Goal: Information Seeking & Learning: Find specific page/section

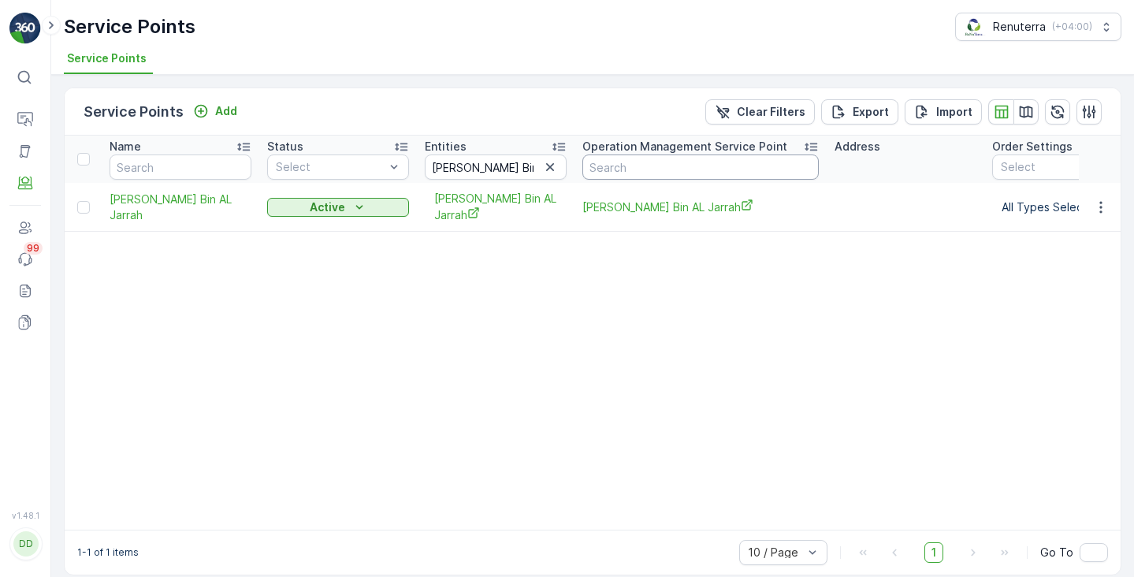
scroll to position [0, 98]
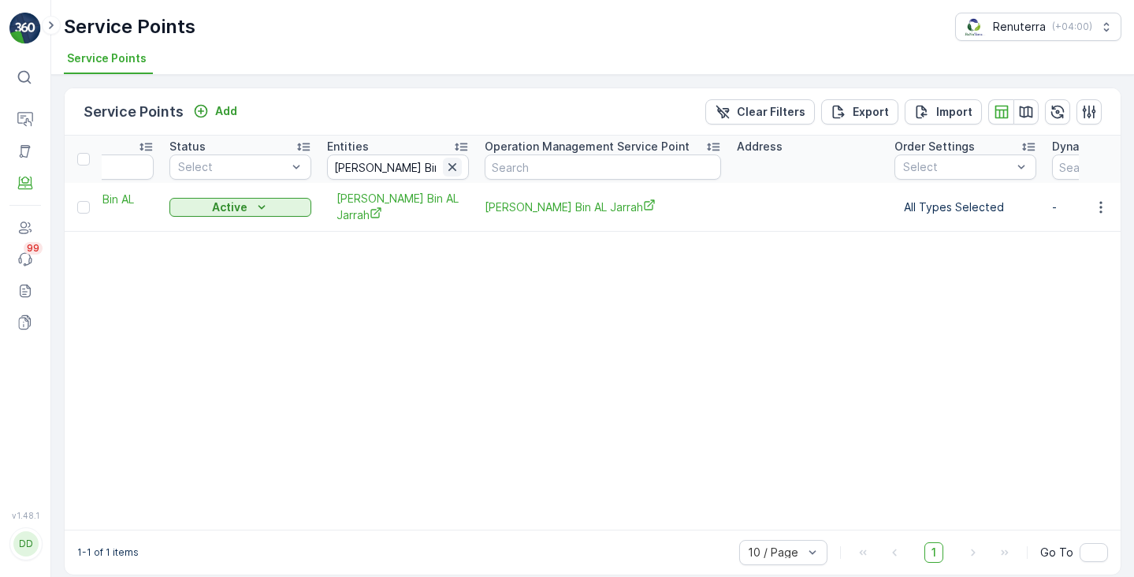
click at [458, 165] on icon "button" at bounding box center [452, 167] width 16 height 16
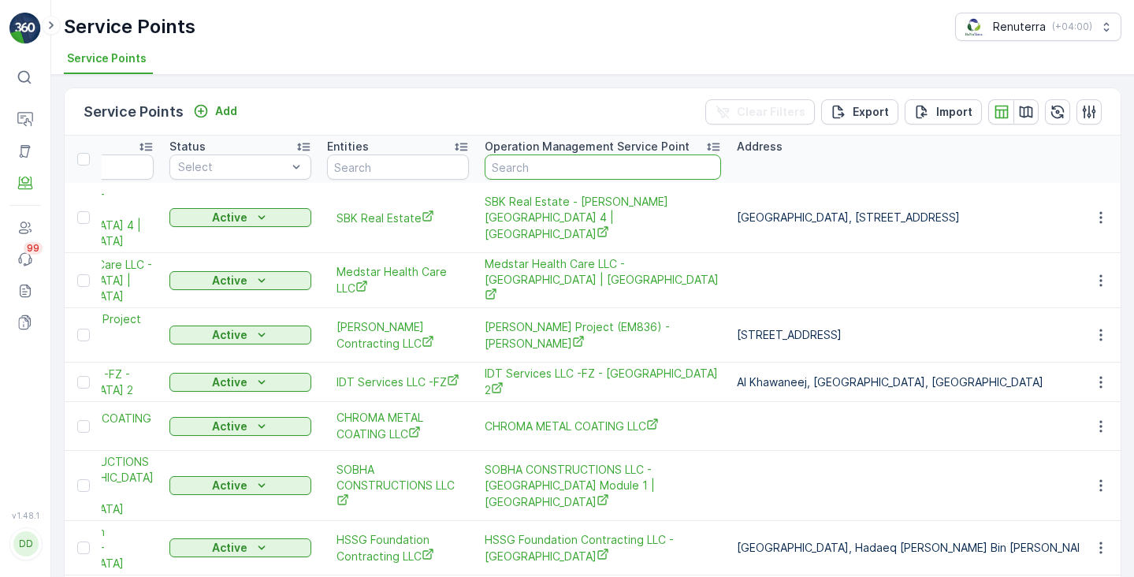
click at [511, 170] on input "text" at bounding box center [603, 166] width 236 height 25
paste input "Jamal"
type input "Jamal"
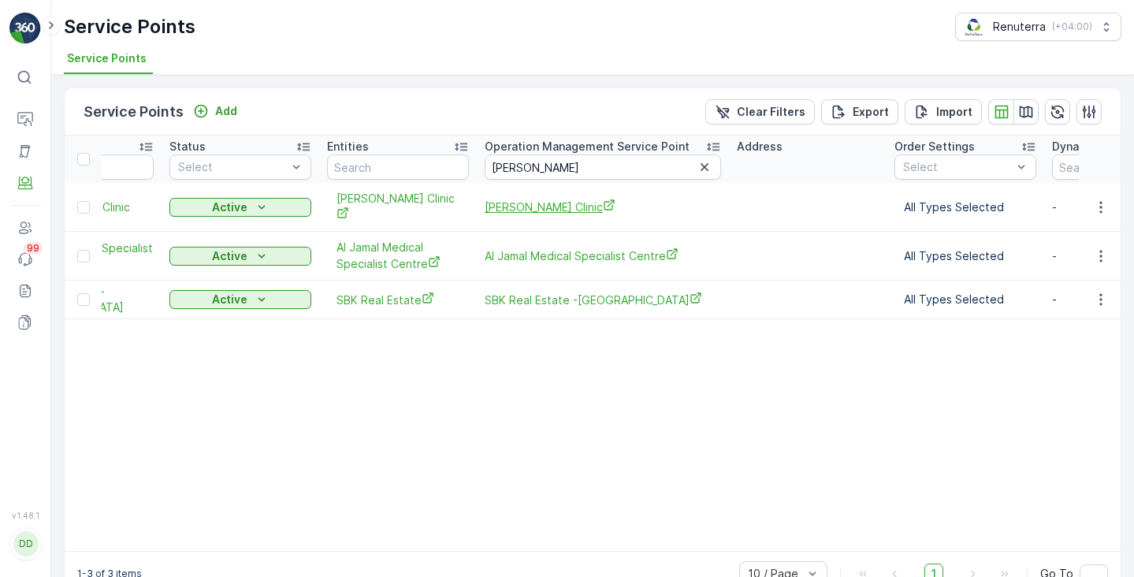
click at [528, 203] on span "Dr. Jamal Clinic" at bounding box center [603, 207] width 236 height 17
click at [523, 247] on span "Al Jamal Medical Specialist Centre" at bounding box center [603, 255] width 236 height 17
click at [499, 173] on input "Jamal" at bounding box center [603, 166] width 236 height 25
paste input "jurf medical Centre"
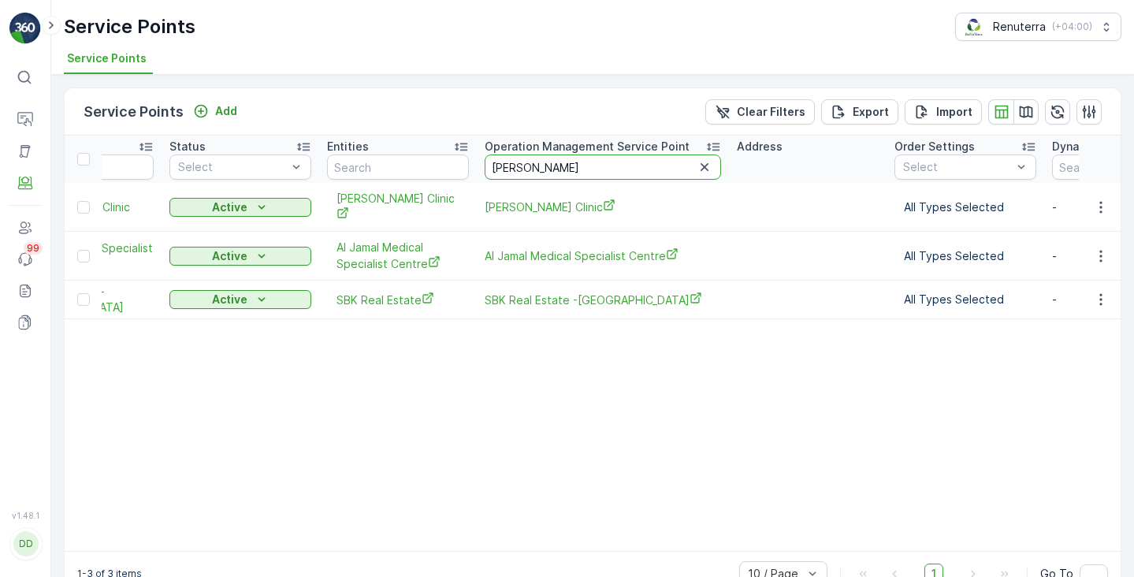
type input "jurf medical Centre"
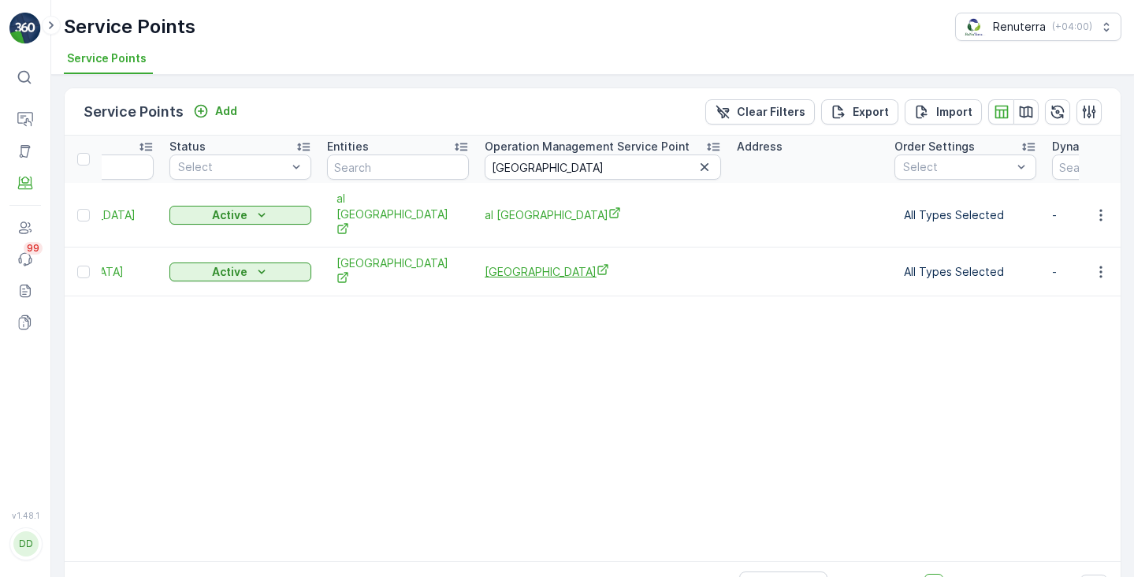
click at [512, 263] on span "Al jurf medical Centre" at bounding box center [603, 271] width 236 height 17
click at [516, 206] on span "al jurf medical Centre Branch" at bounding box center [603, 214] width 236 height 17
click at [555, 168] on input "jurf medical Centre" at bounding box center [603, 166] width 236 height 25
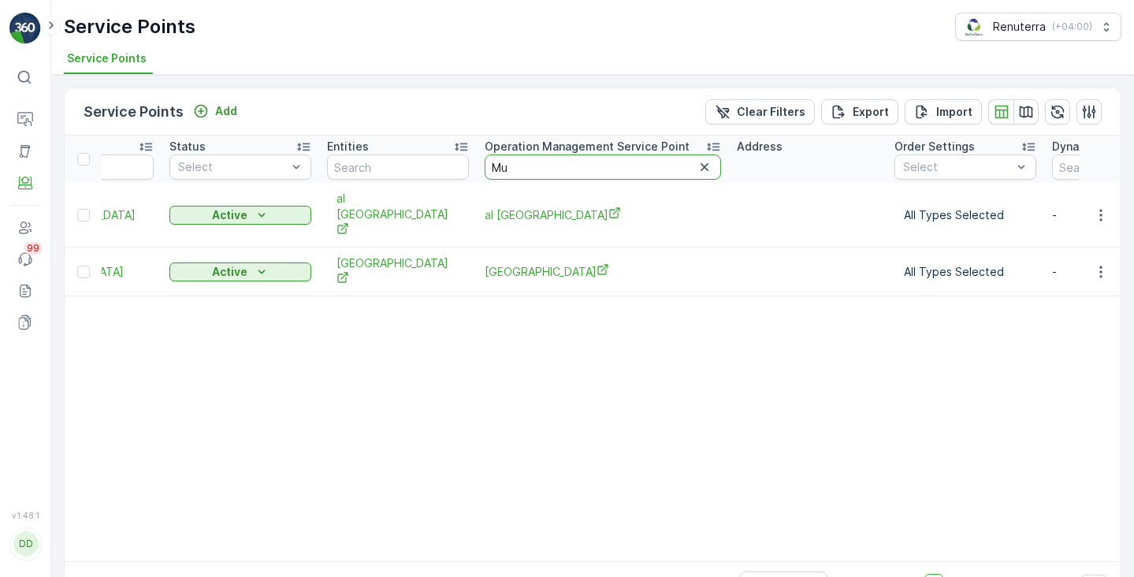
type input "Mus"
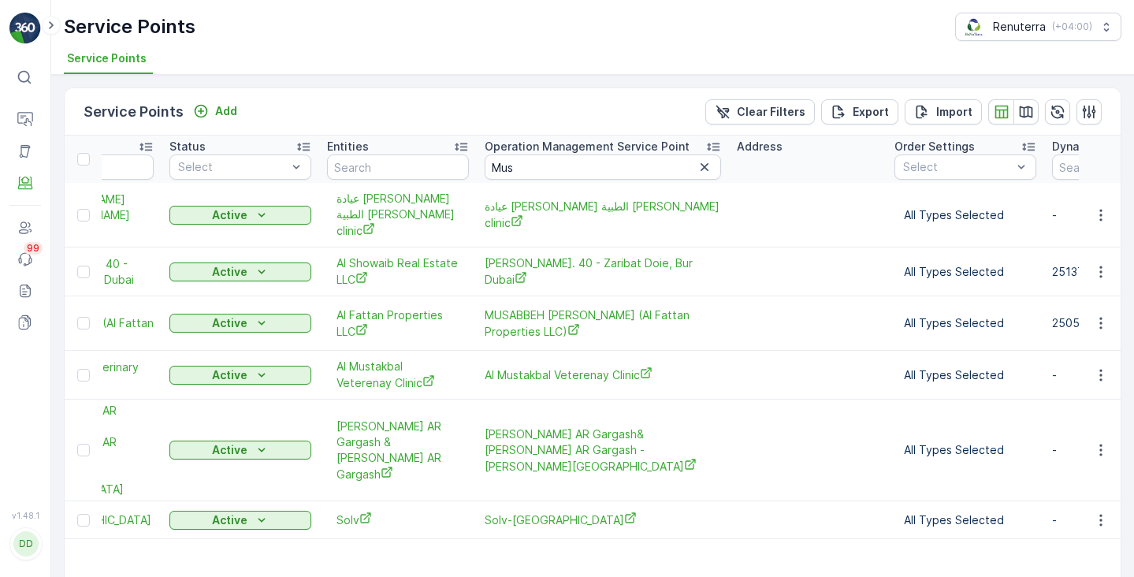
click at [518, 165] on input "Mus" at bounding box center [603, 166] width 236 height 25
type input "Mustakb"
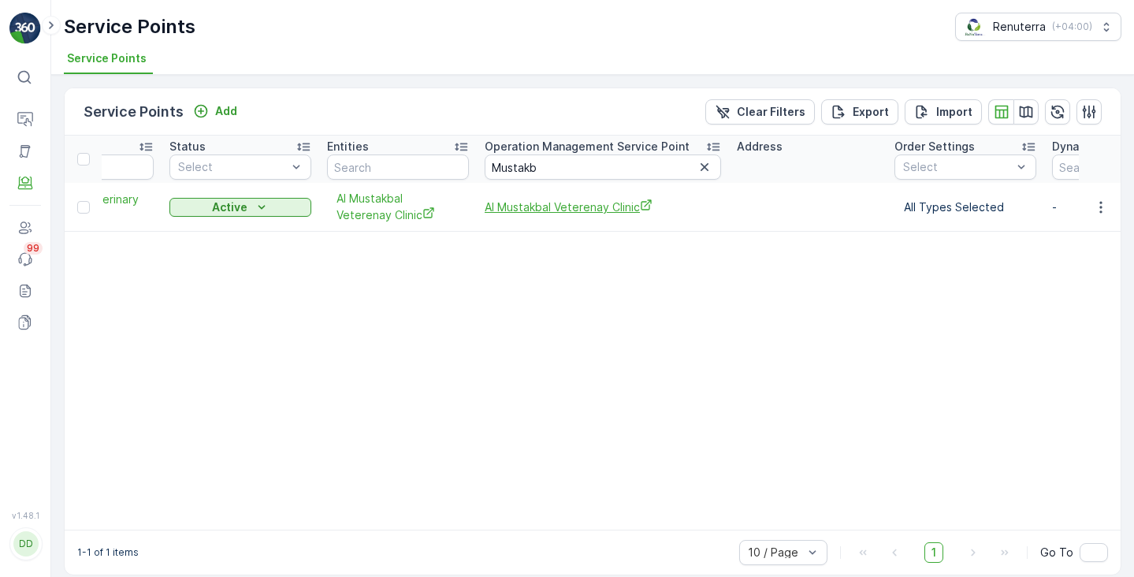
click at [520, 209] on span "Al Mustakbal Veterenay Clinic" at bounding box center [603, 207] width 236 height 17
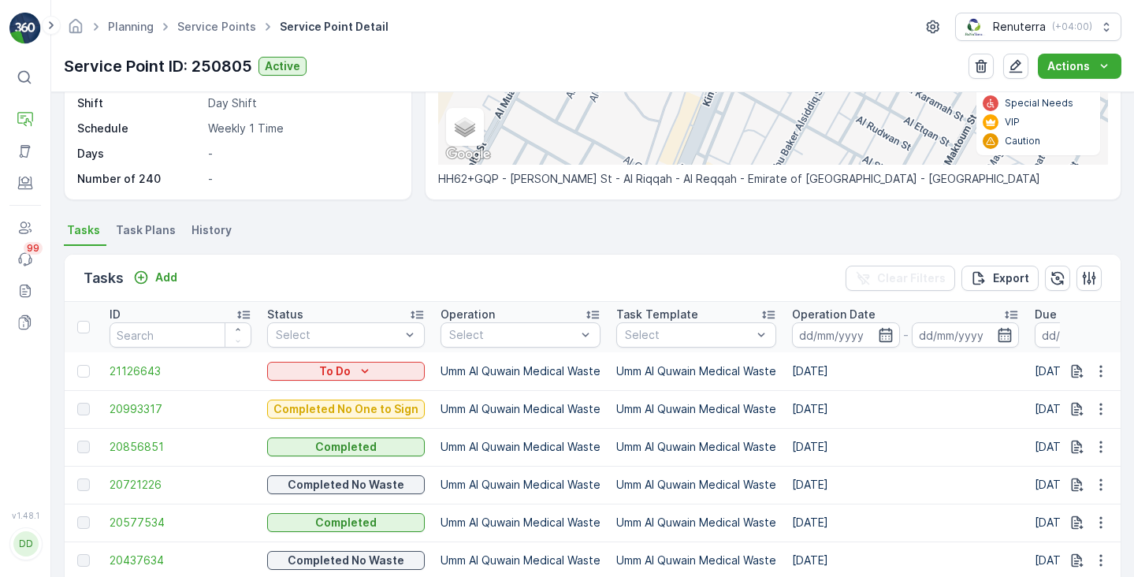
scroll to position [302, 0]
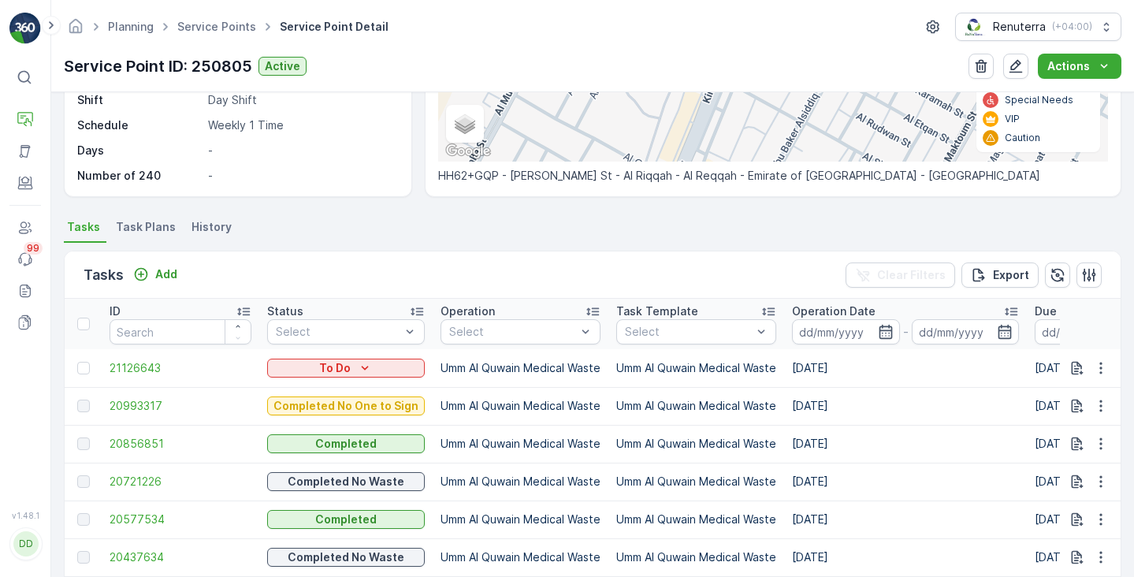
click at [139, 229] on span "Task Plans" at bounding box center [146, 227] width 60 height 16
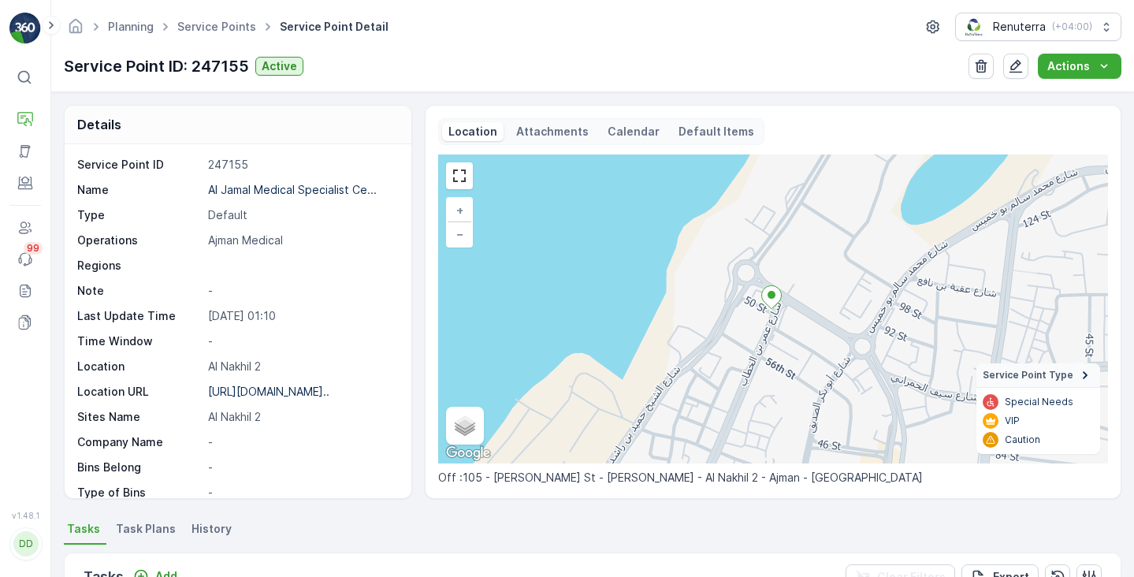
scroll to position [65, 0]
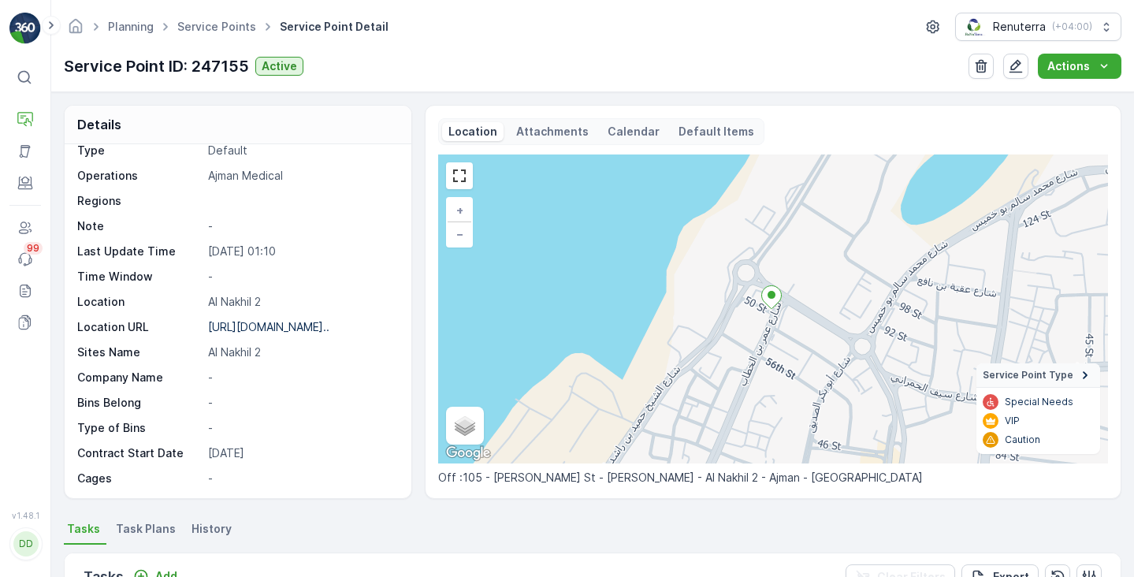
click at [142, 524] on span "Task Plans" at bounding box center [146, 529] width 60 height 16
click at [638, 131] on p "Calendar" at bounding box center [634, 132] width 52 height 16
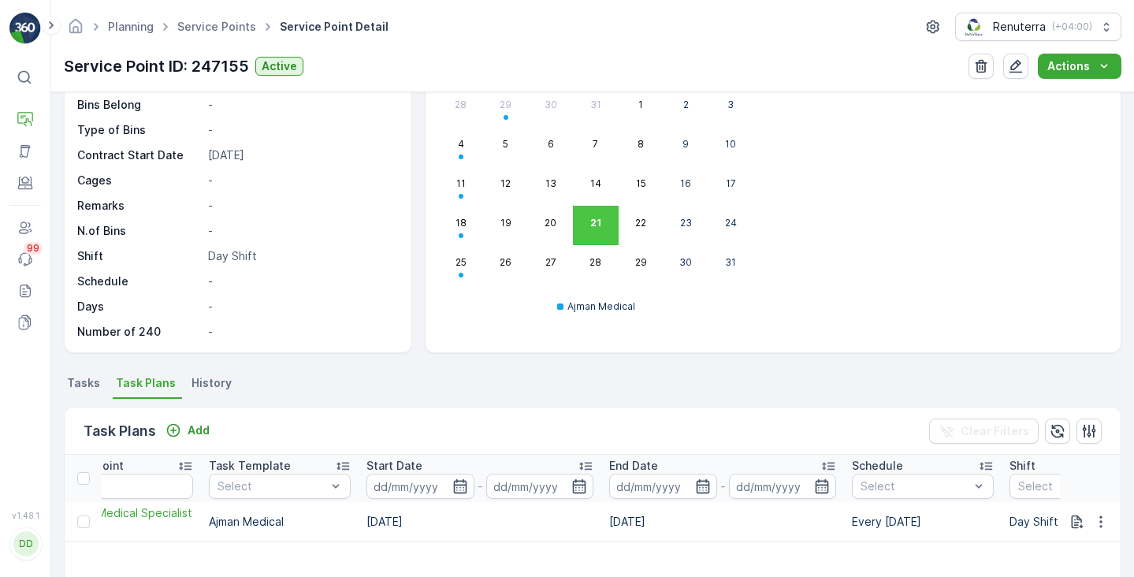
scroll to position [0, 741]
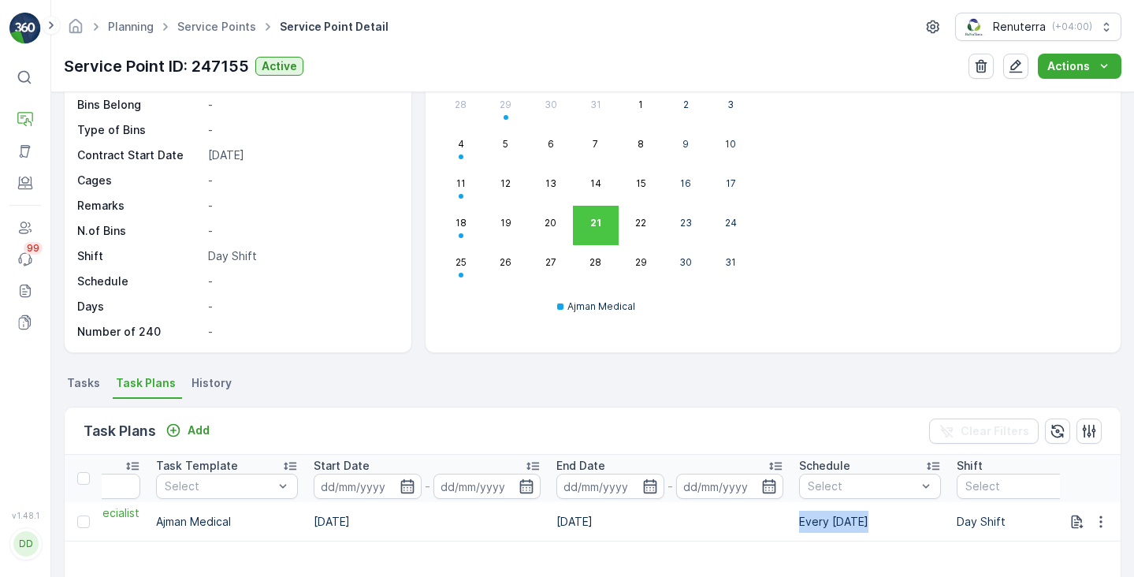
drag, startPoint x: 799, startPoint y: 524, endPoint x: 879, endPoint y: 523, distance: 79.6
click at [879, 523] on td "Every Monday" at bounding box center [870, 521] width 158 height 39
copy td "Every Monday"
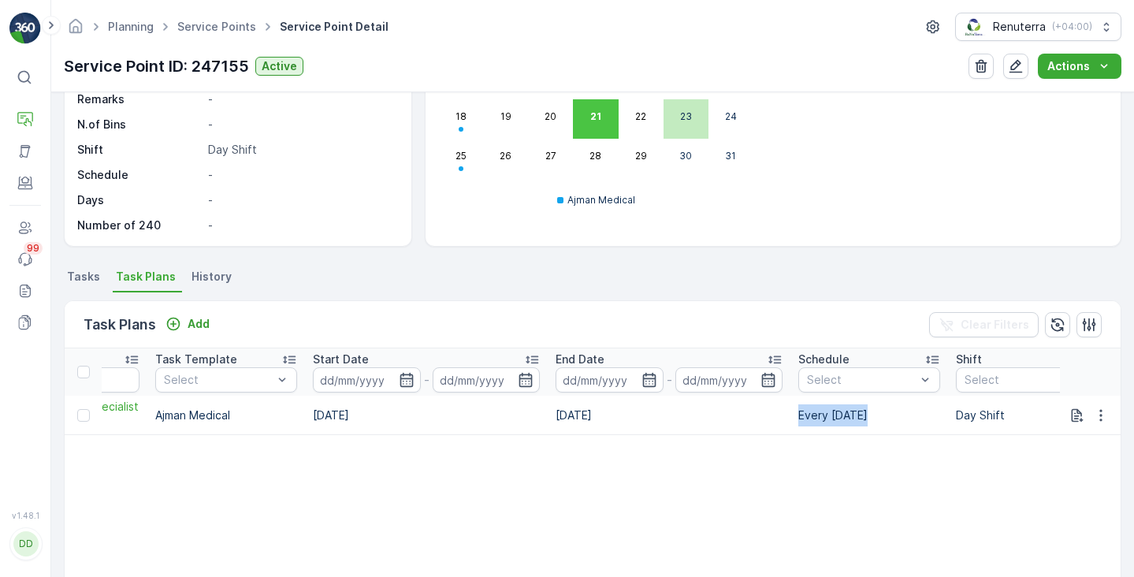
scroll to position [219, 0]
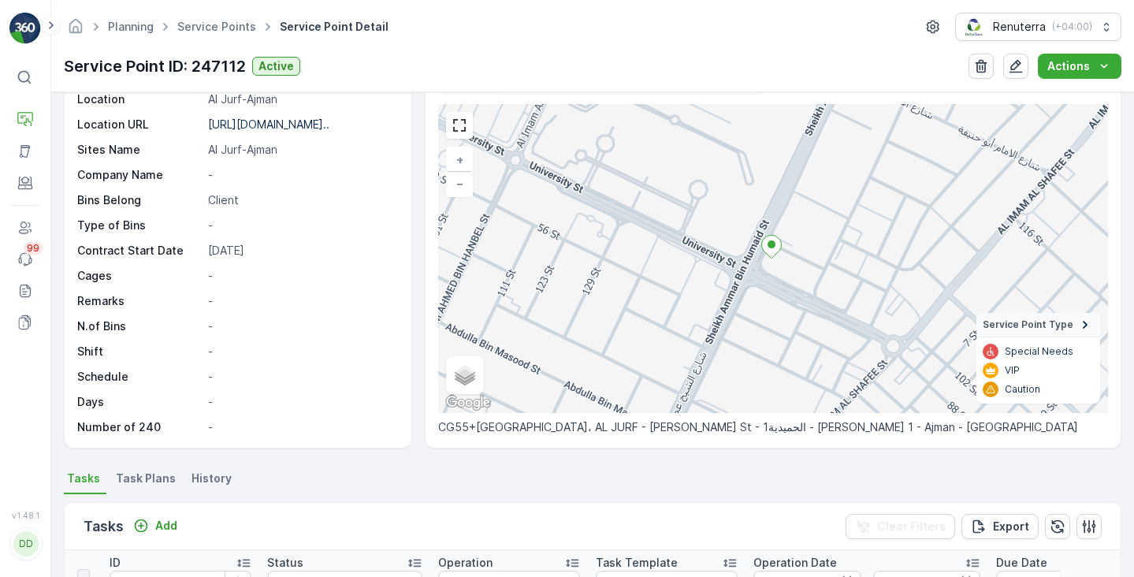
scroll to position [122, 0]
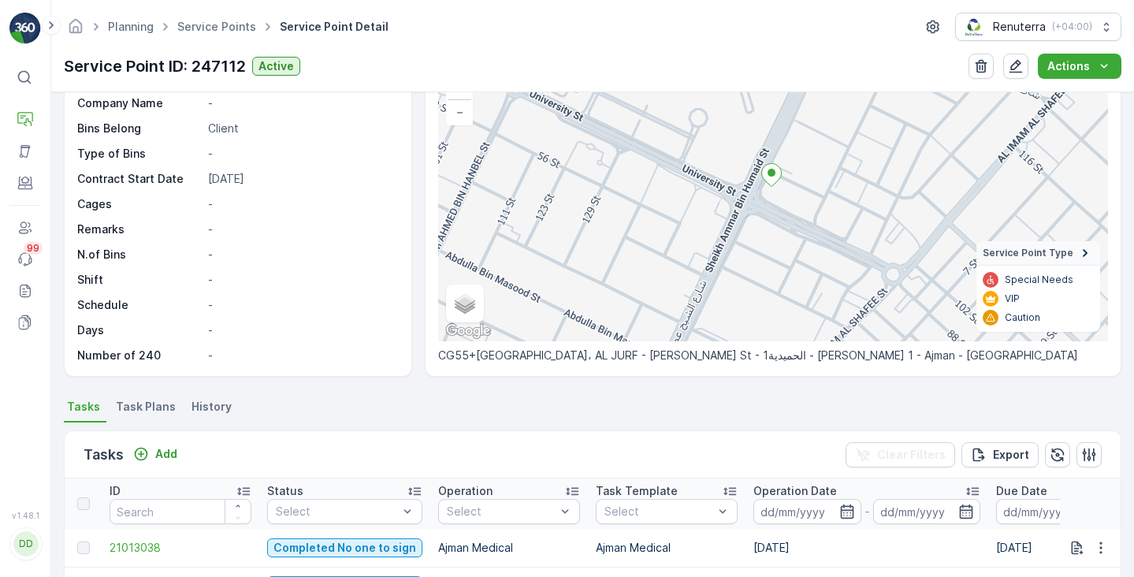
click at [157, 405] on span "Task Plans" at bounding box center [146, 407] width 60 height 16
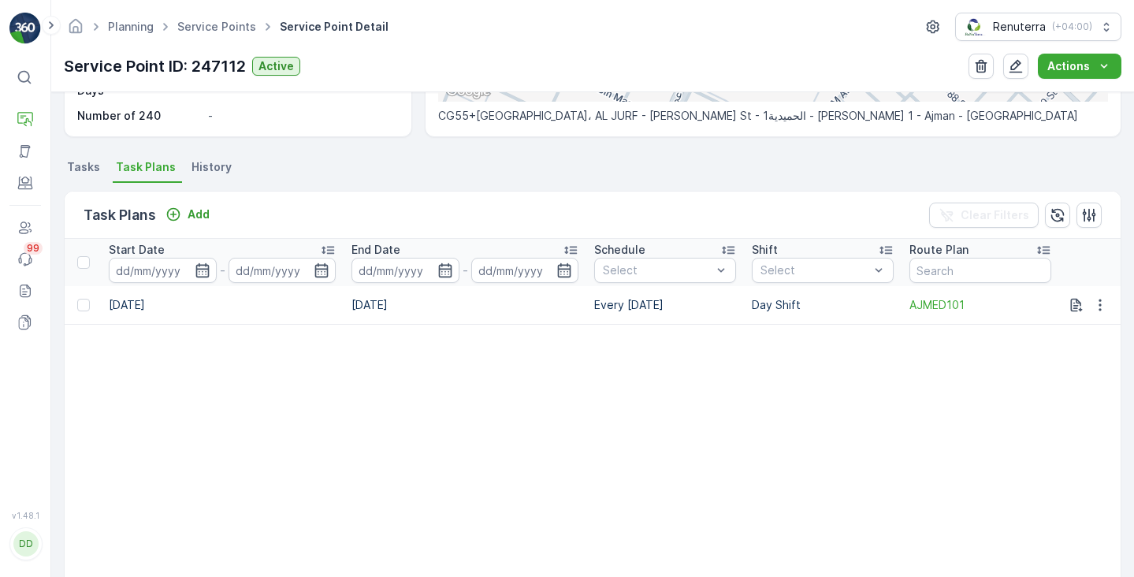
scroll to position [0, 950]
drag, startPoint x: 592, startPoint y: 302, endPoint x: 682, endPoint y: 306, distance: 90.7
click at [682, 306] on td "Every Wednesday" at bounding box center [665, 305] width 158 height 38
copy td "Every Wednesday"
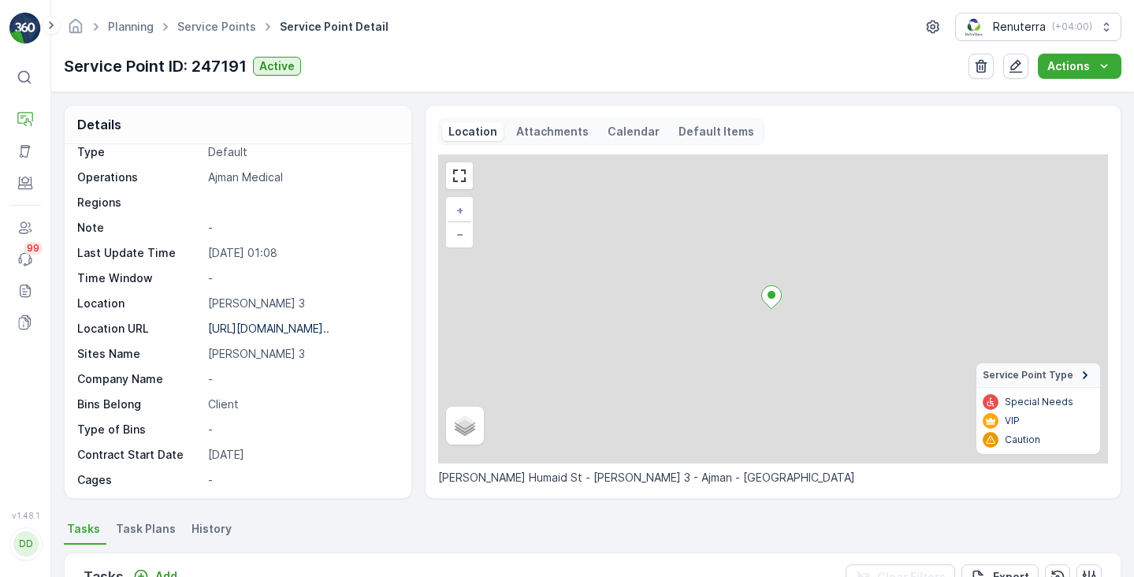
click at [139, 528] on span "Task Plans" at bounding box center [146, 529] width 60 height 16
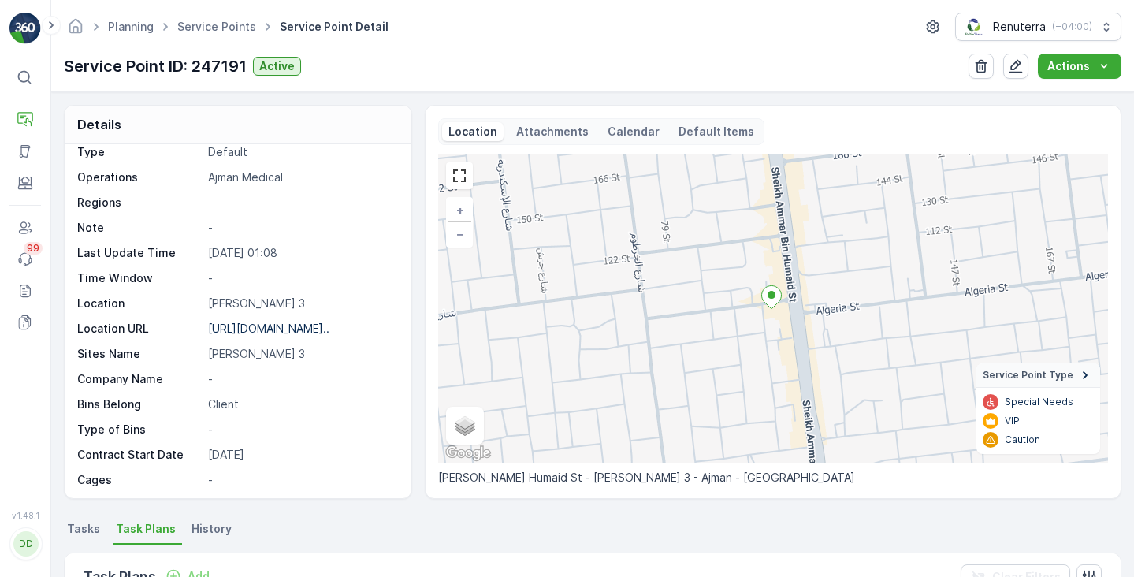
scroll to position [63, 0]
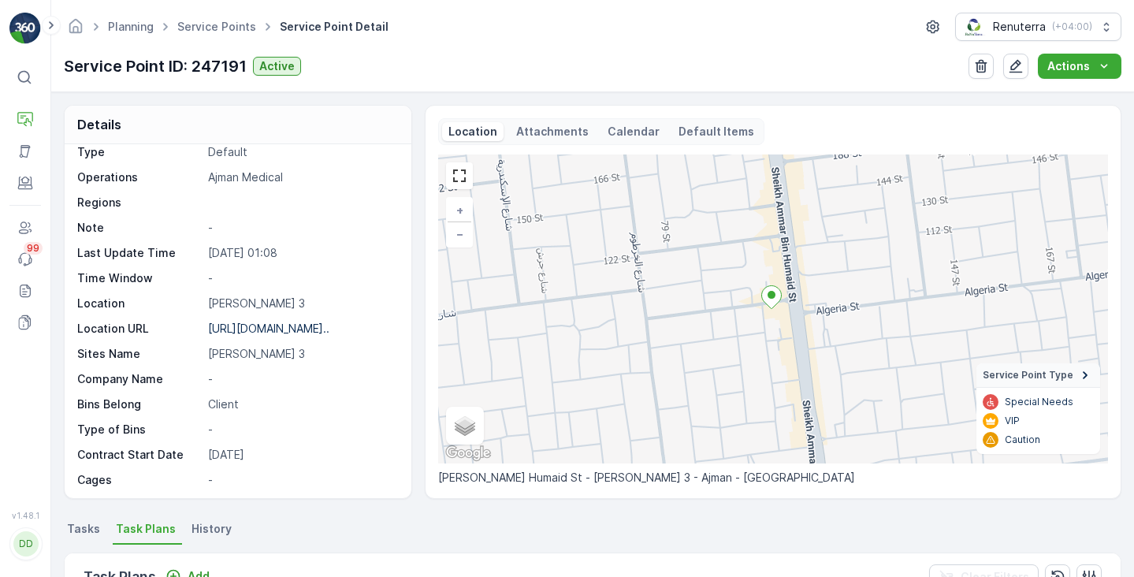
click at [623, 131] on p "Calendar" at bounding box center [634, 132] width 52 height 16
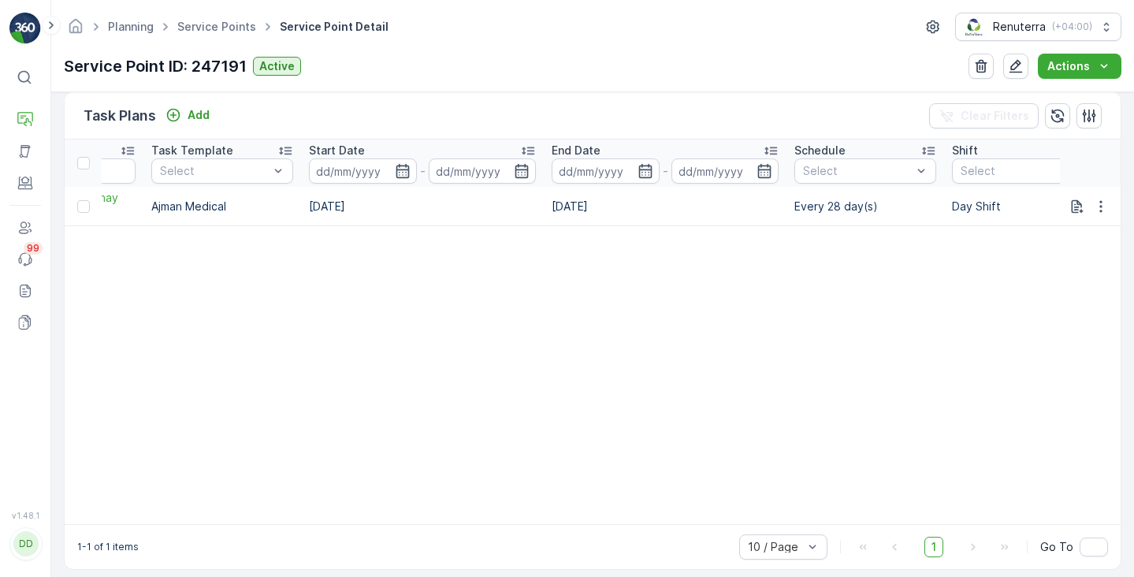
scroll to position [0, 791]
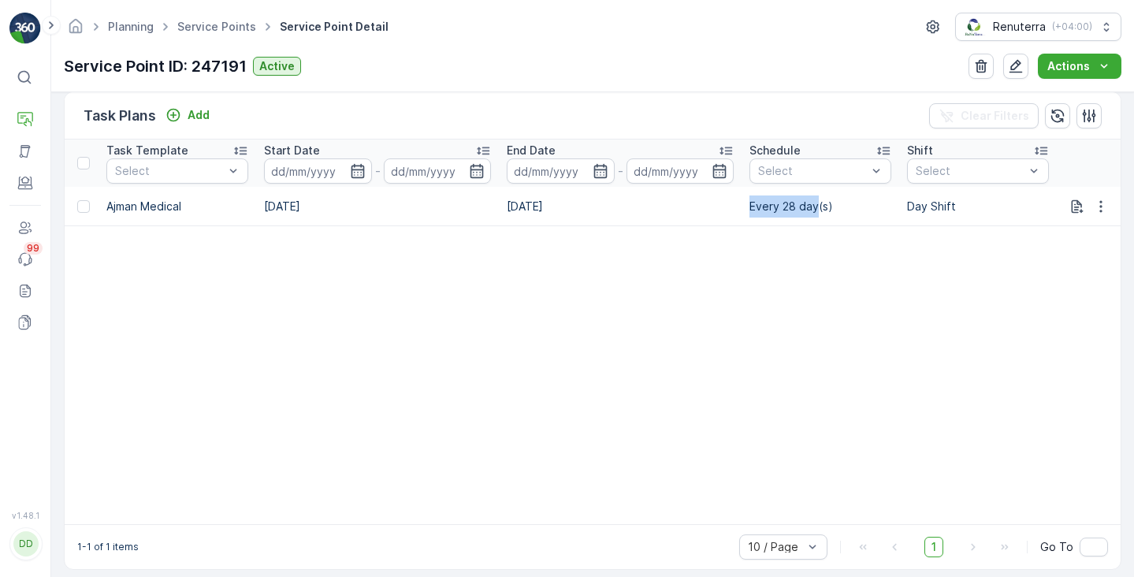
drag, startPoint x: 751, startPoint y: 204, endPoint x: 817, endPoint y: 209, distance: 66.4
click at [817, 209] on td "Every 28 day(s)" at bounding box center [820, 206] width 158 height 39
copy td "Every 28 day"
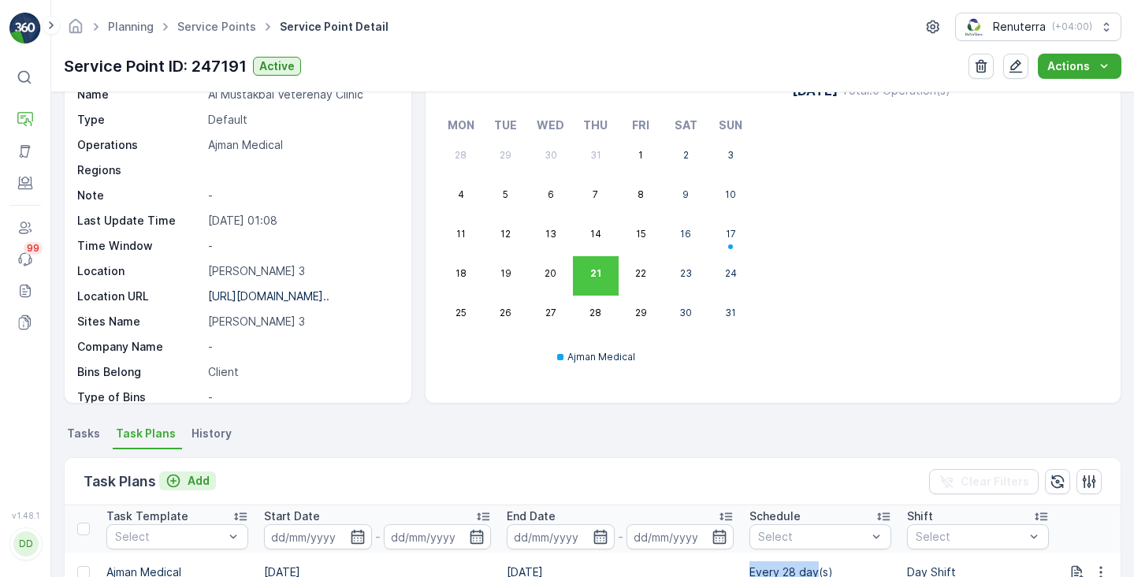
scroll to position [0, 0]
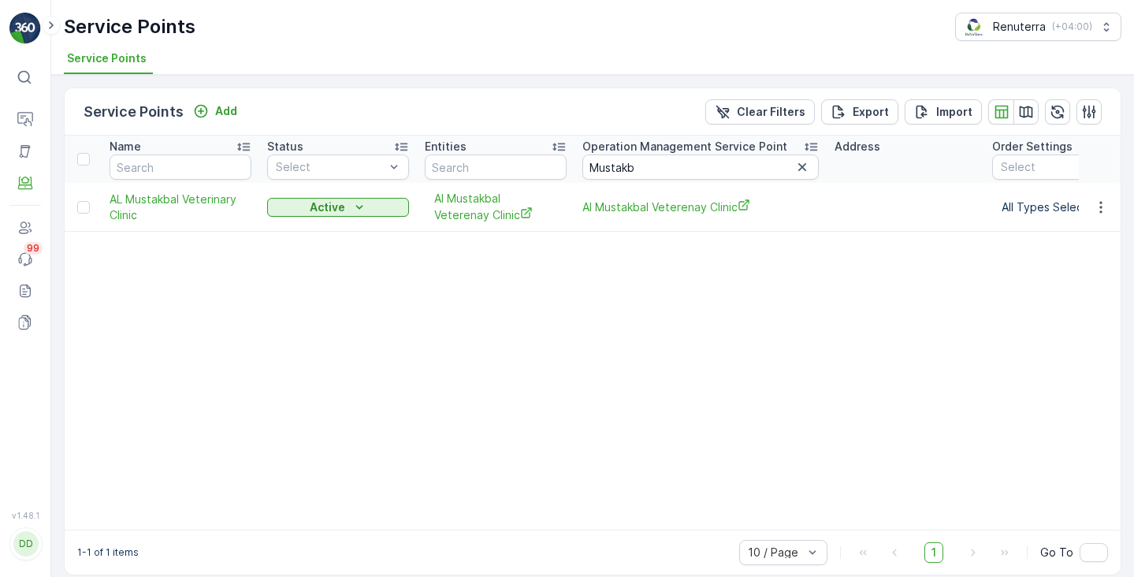
scroll to position [0, 98]
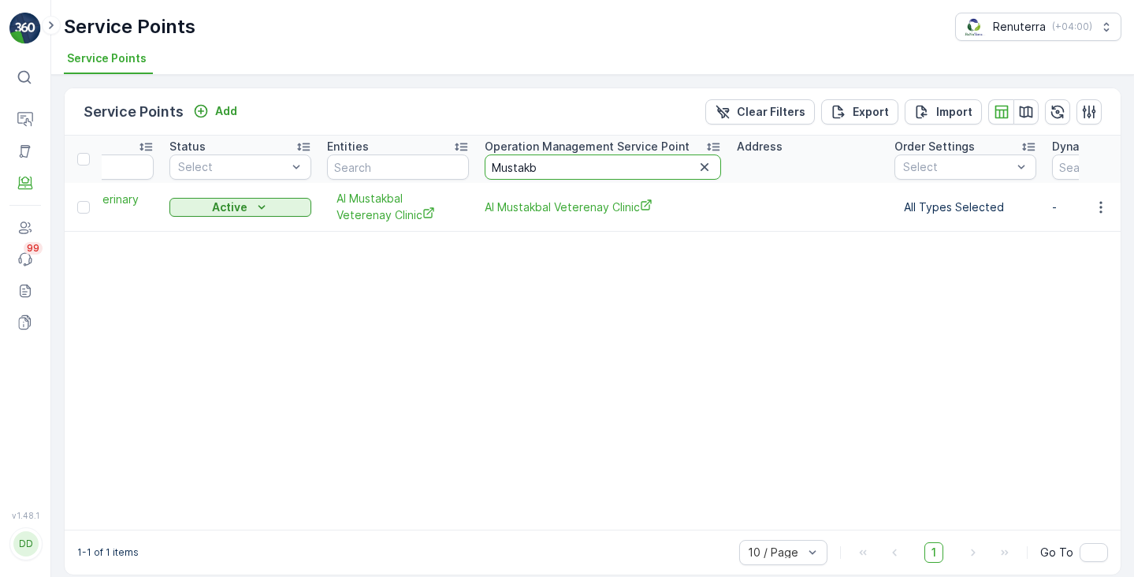
click at [519, 167] on input "Mustakb" at bounding box center [603, 166] width 236 height 25
paste input "Al Nahrain Pharmacy"
type input "Al Nahrain Pharmacy"
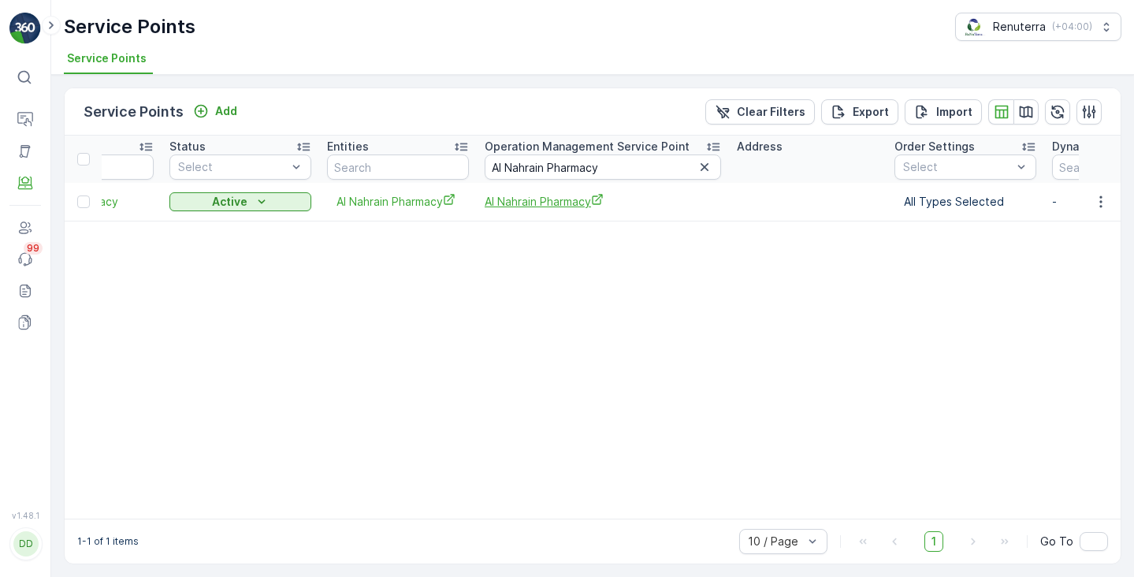
click at [590, 203] on span "Al Nahrain Pharmacy" at bounding box center [603, 201] width 236 height 17
click at [522, 167] on input "Al Nahrain Pharmacy" at bounding box center [603, 166] width 236 height 25
paste input "Rayan"
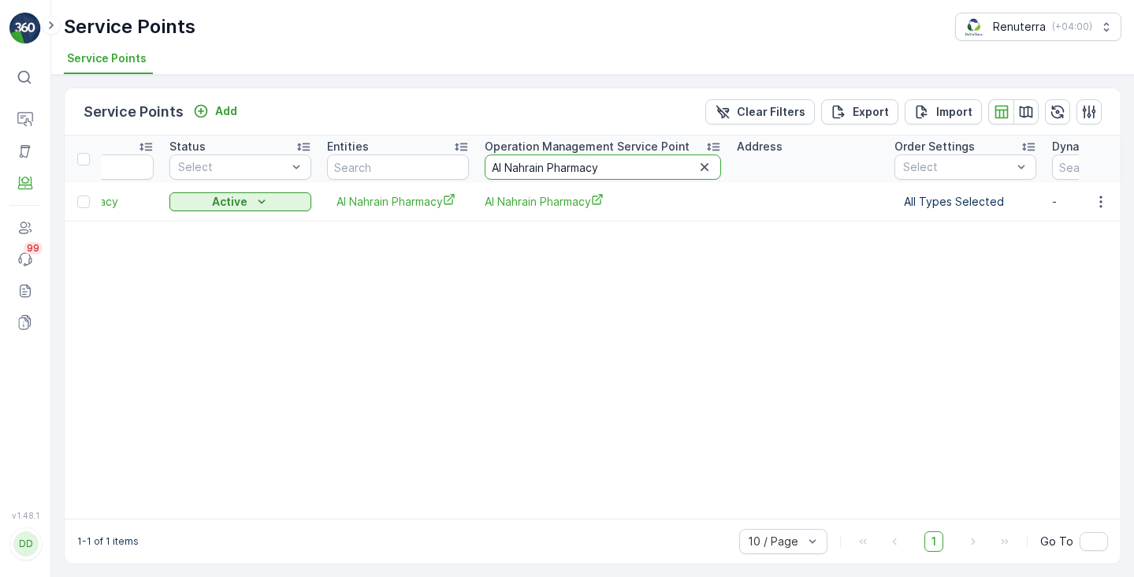
type input "Rayan"
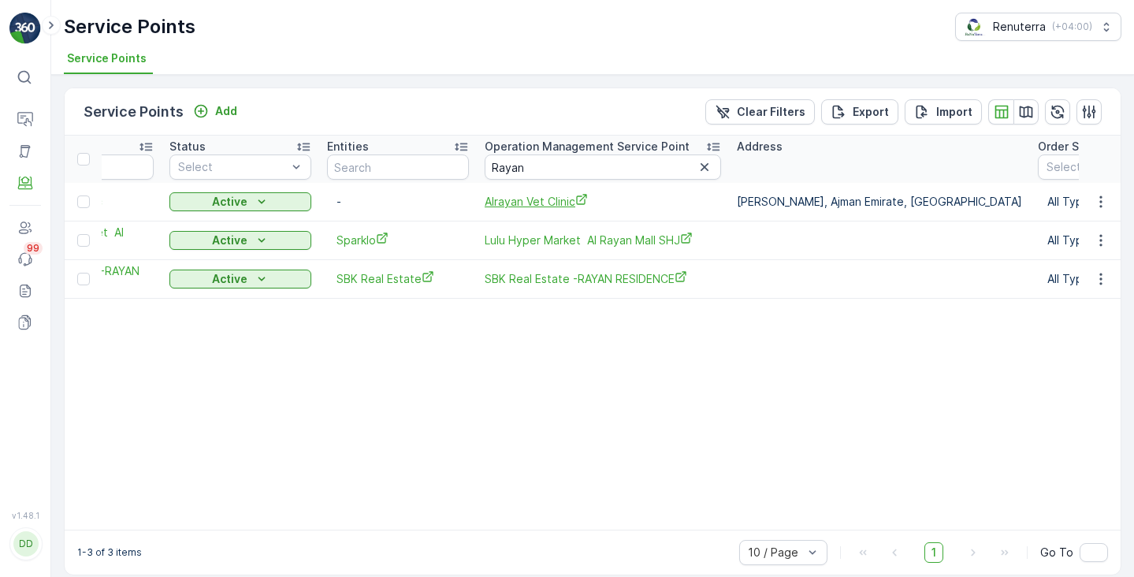
click at [506, 198] on span "Alrayan Vet Clinic" at bounding box center [603, 201] width 236 height 17
click at [513, 173] on input "Rayan" at bounding box center [603, 166] width 236 height 25
paste input "zi"
type input "Razi"
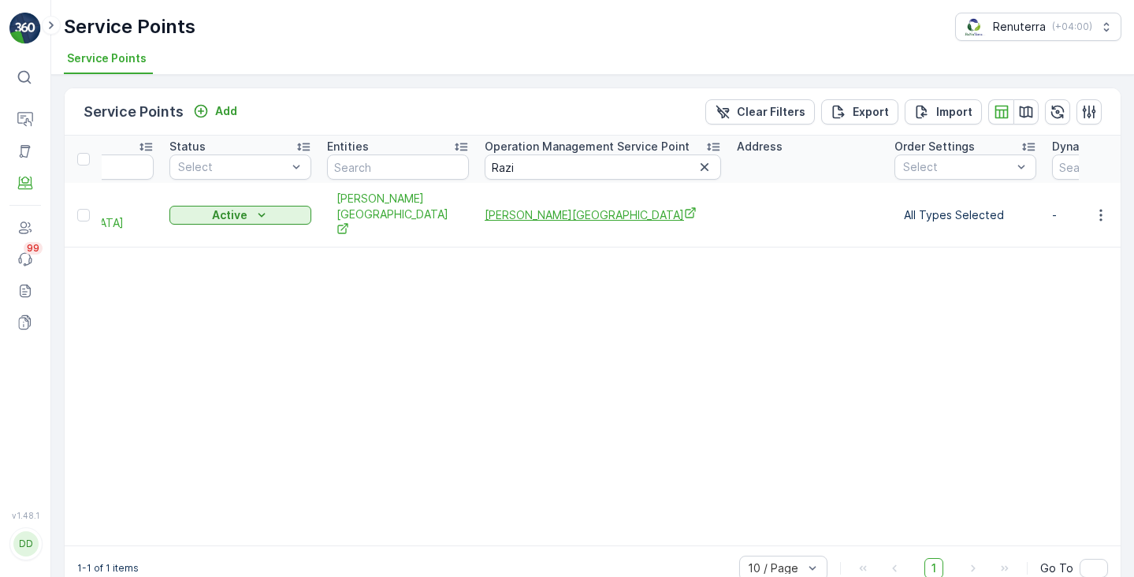
click at [538, 206] on span "Al Razi Medical Center" at bounding box center [603, 214] width 236 height 17
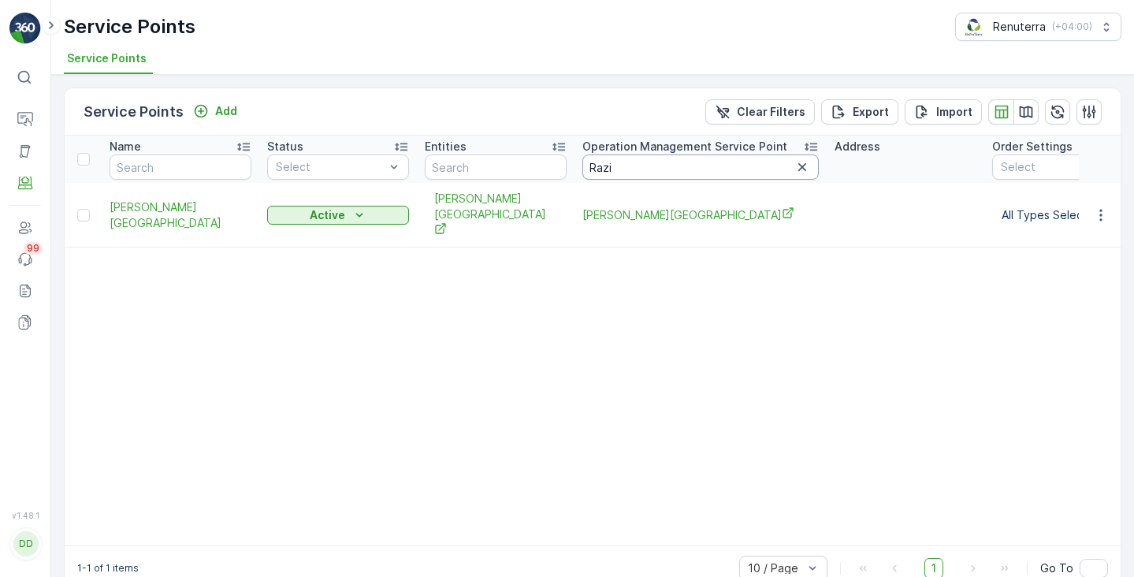
click at [600, 168] on input "Razi" at bounding box center [700, 166] width 236 height 25
paste input "Sultan"
type input "Sultan"
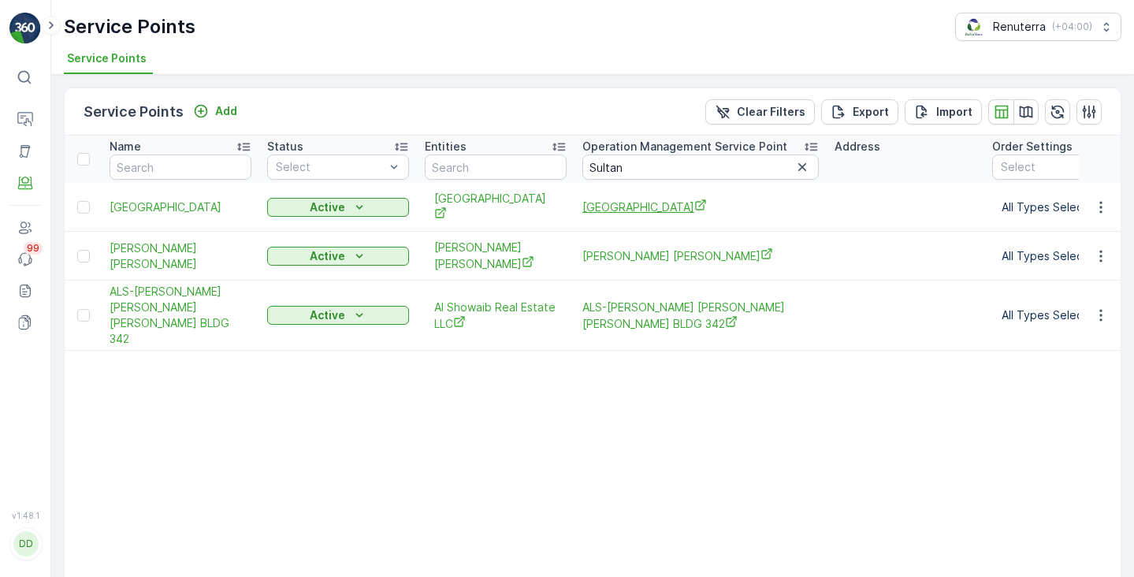
click at [616, 208] on span "Al Sultan Medical Centre" at bounding box center [700, 207] width 236 height 17
click at [593, 167] on input "Sultan" at bounding box center [700, 166] width 236 height 25
paste input "TAREK"
type input "TAREK"
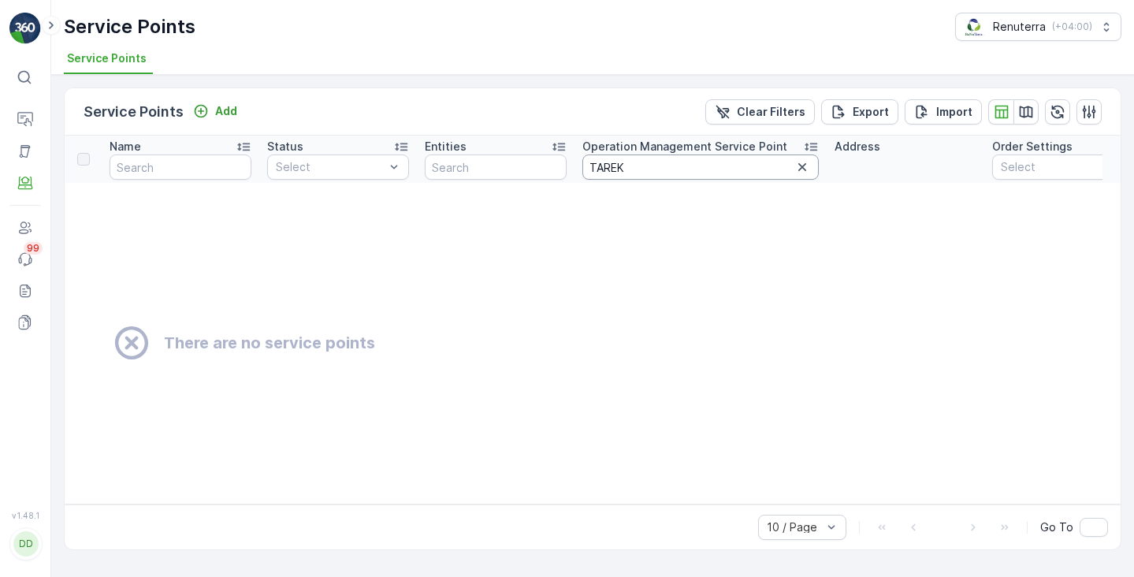
click at [640, 163] on input "TAREK" at bounding box center [700, 166] width 236 height 25
type input "T"
type input "tarek"
click at [594, 168] on input "tarek" at bounding box center [700, 166] width 236 height 25
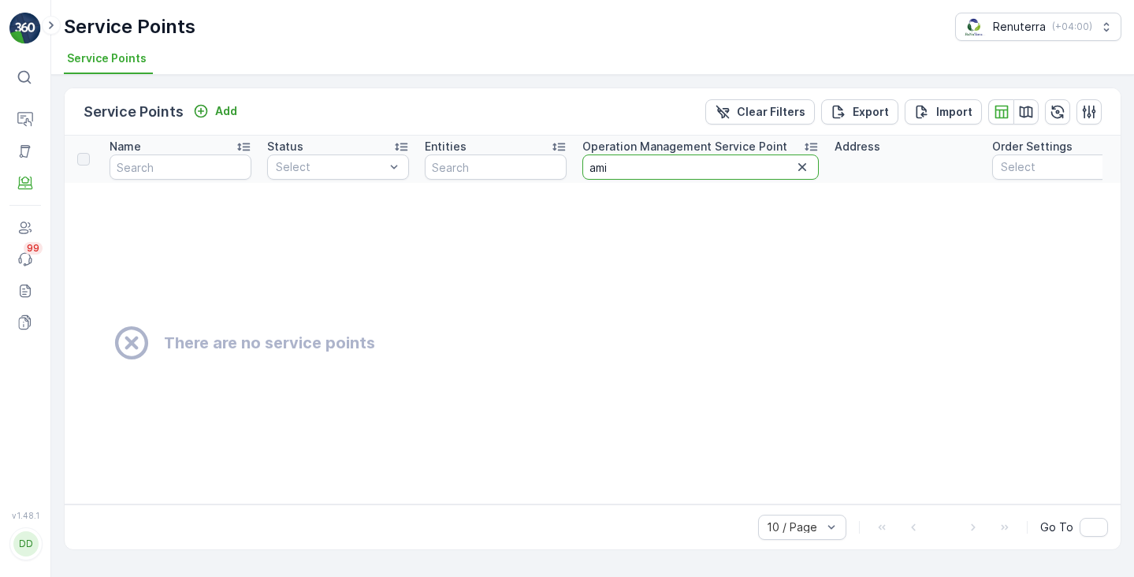
type input "amin"
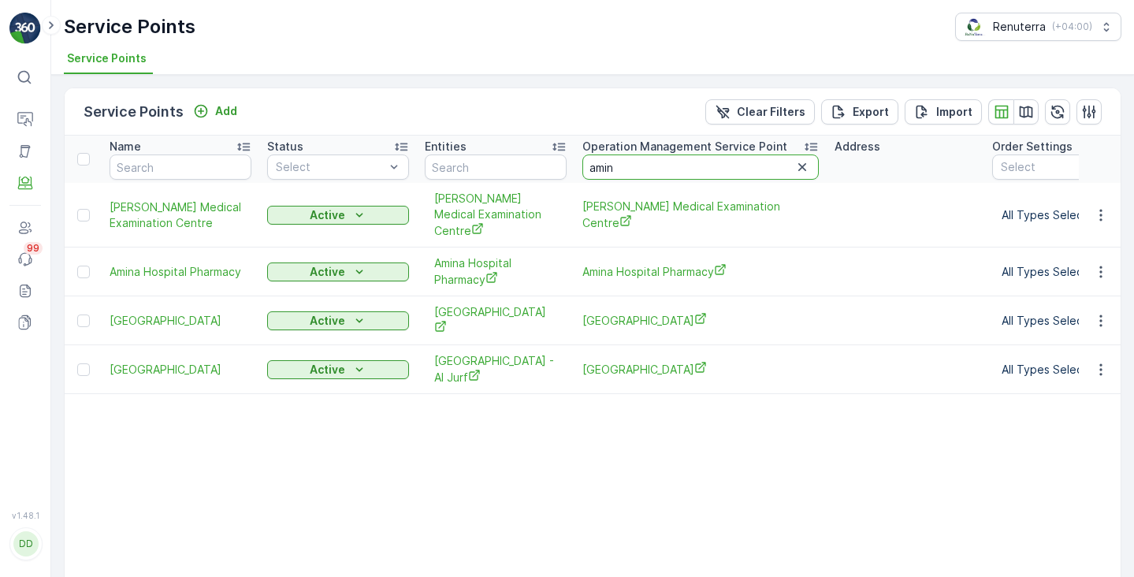
click at [626, 163] on input "amin" at bounding box center [700, 166] width 236 height 25
type input "amina hosp"
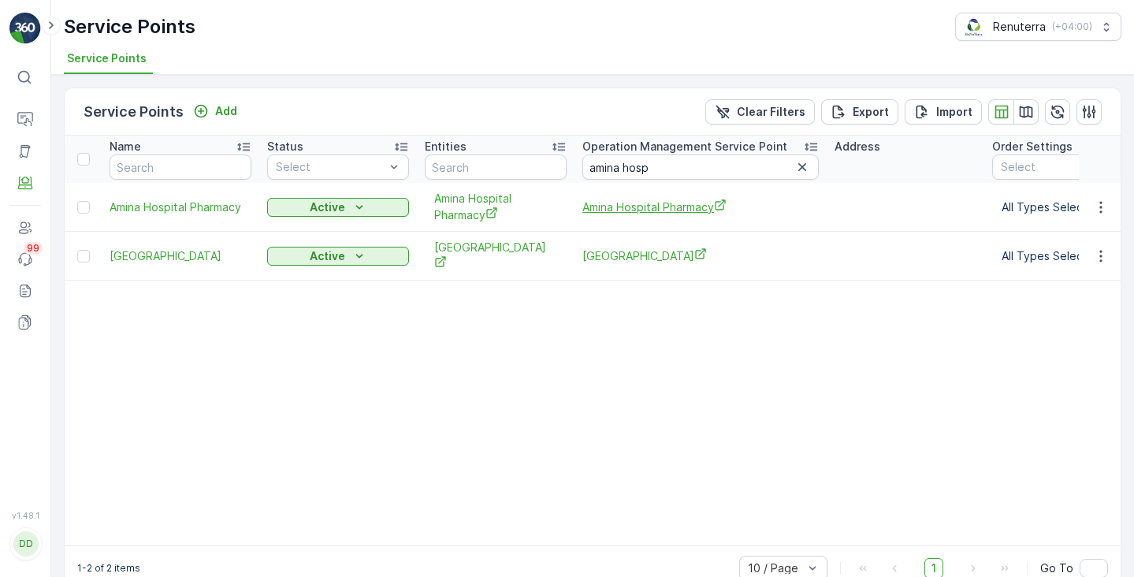
click at [642, 210] on span "Amina Hospital Pharmacy" at bounding box center [700, 207] width 236 height 17
click at [622, 163] on input "amina hosp" at bounding box center [700, 166] width 236 height 25
type input "arabian"
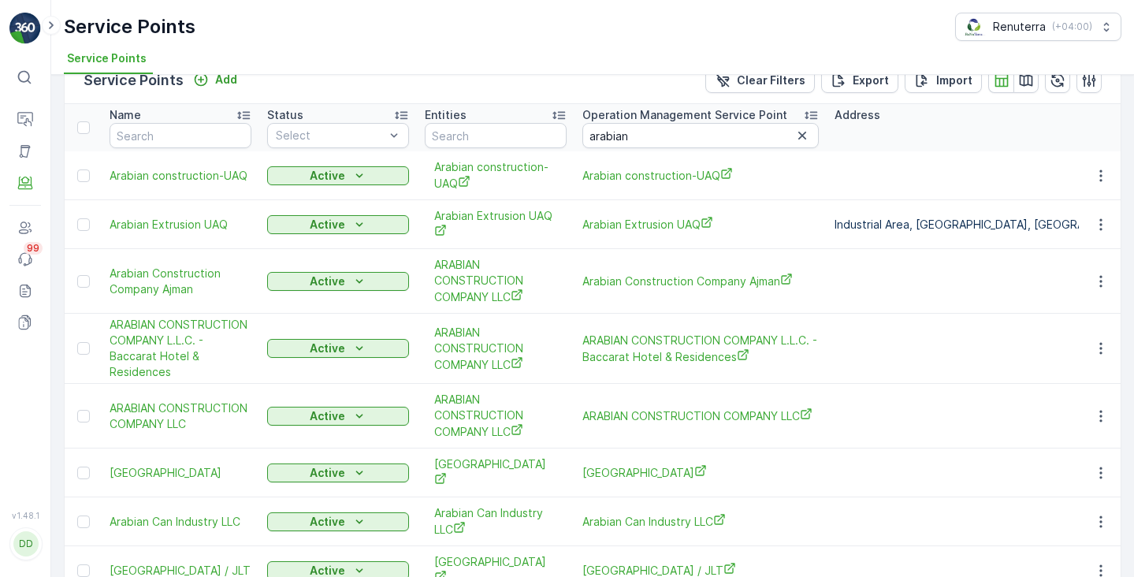
scroll to position [17, 0]
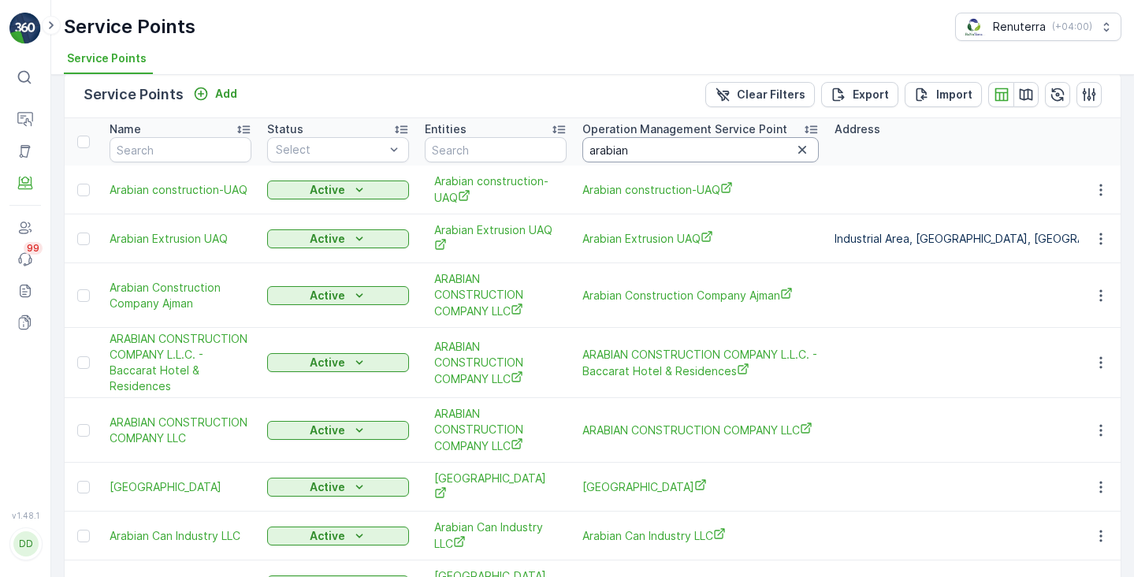
click at [643, 150] on input "arabian" at bounding box center [700, 149] width 236 height 25
type input "arabian dent"
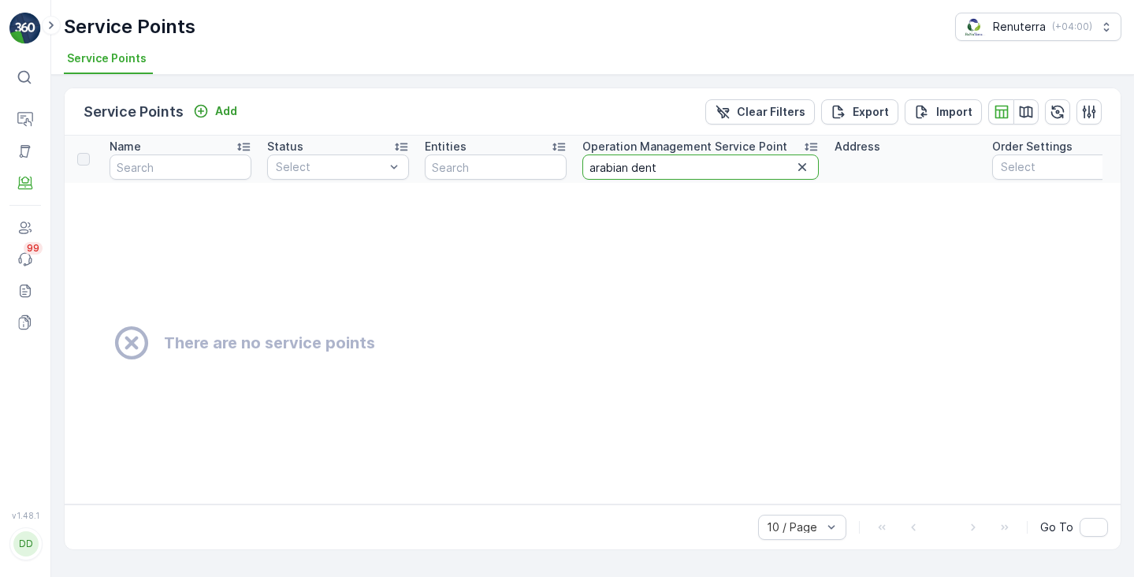
click at [648, 169] on input "arabian dent" at bounding box center [700, 166] width 236 height 25
click at [659, 168] on input "arabian dent" at bounding box center [700, 166] width 236 height 25
type input "arabian medica"
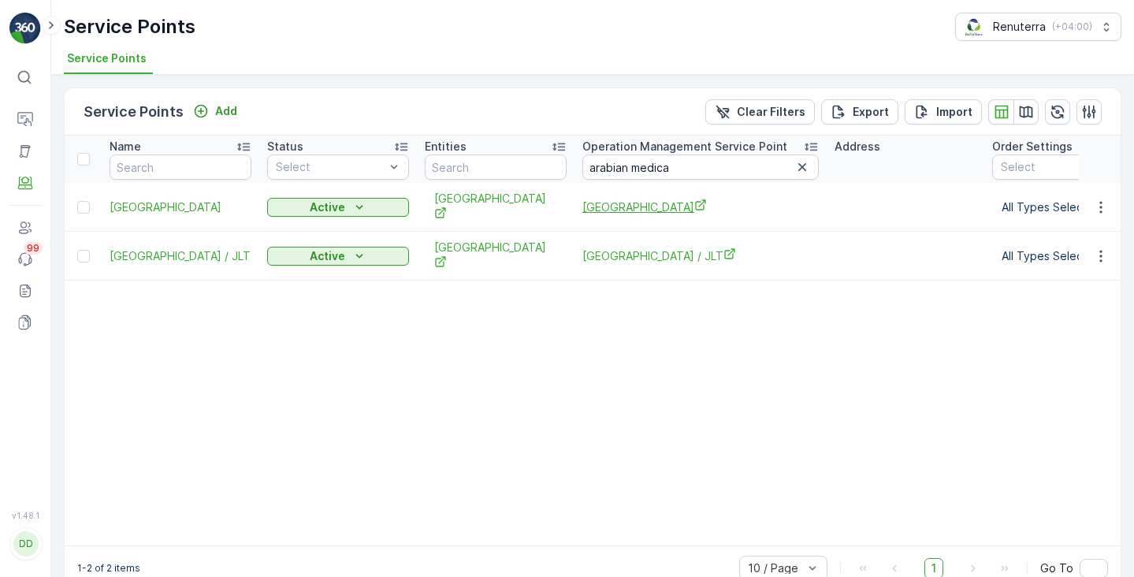
click at [646, 204] on span "Arabian Medical centre" at bounding box center [700, 207] width 236 height 17
click at [622, 174] on input "arabian medica" at bounding box center [700, 166] width 236 height 25
type input "Ban"
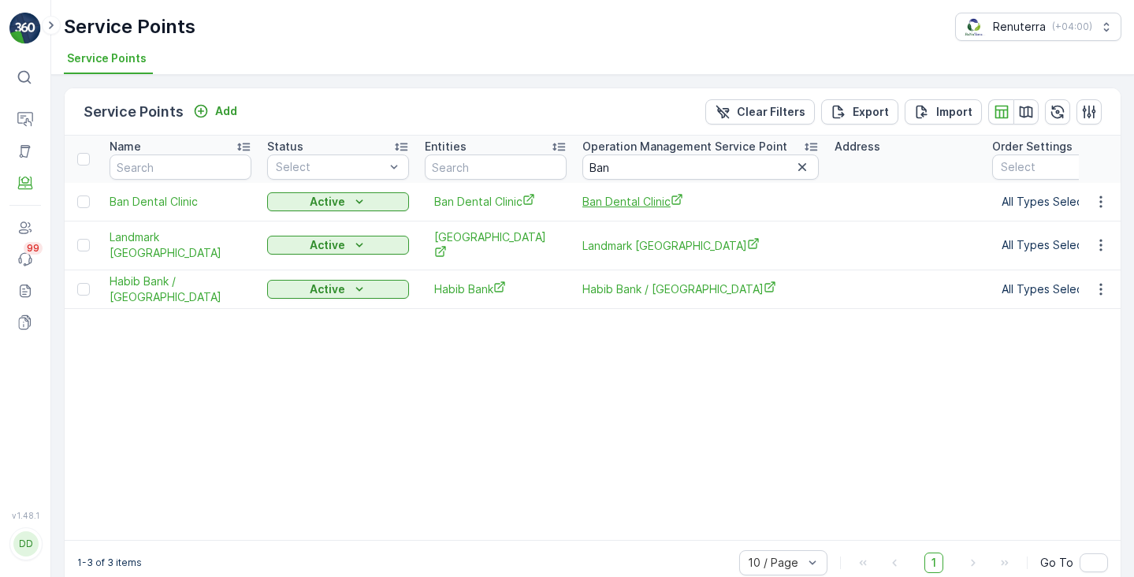
click at [606, 207] on span "Ban Dental Clinic" at bounding box center [700, 201] width 236 height 17
click at [600, 171] on input "Ban" at bounding box center [700, 166] width 236 height 25
paste input "loom"
type input "Bloom"
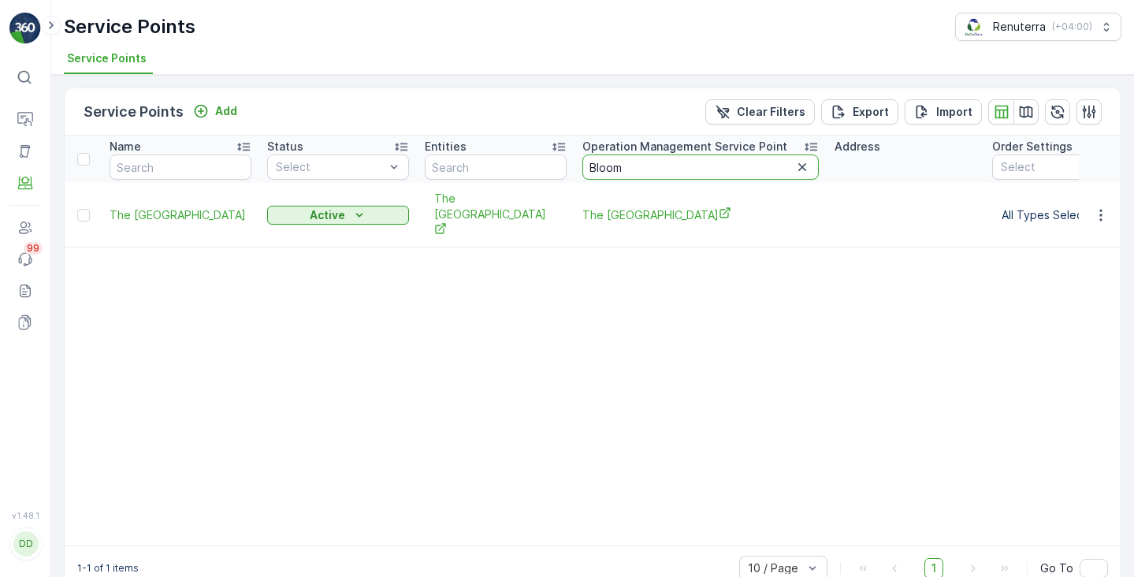
click at [605, 169] on input "Bloom" at bounding box center [700, 166] width 236 height 25
paste input "onita"
type input "Bonita"
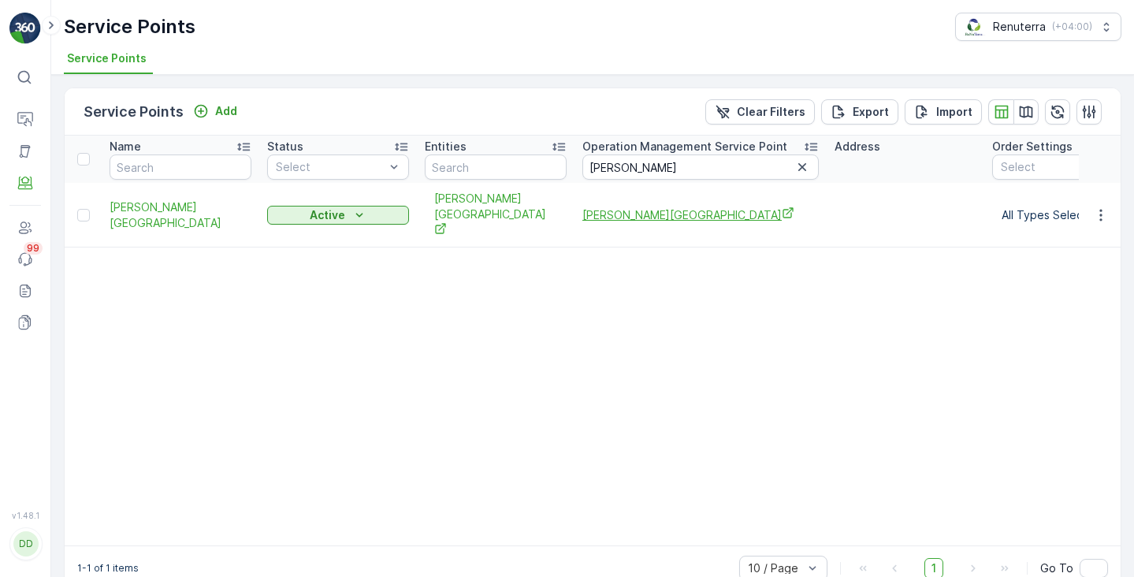
click at [631, 206] on span "Bonita Medical Center" at bounding box center [700, 214] width 236 height 17
click at [602, 170] on input "Bonita" at bounding box center [700, 166] width 236 height 25
type input "City"
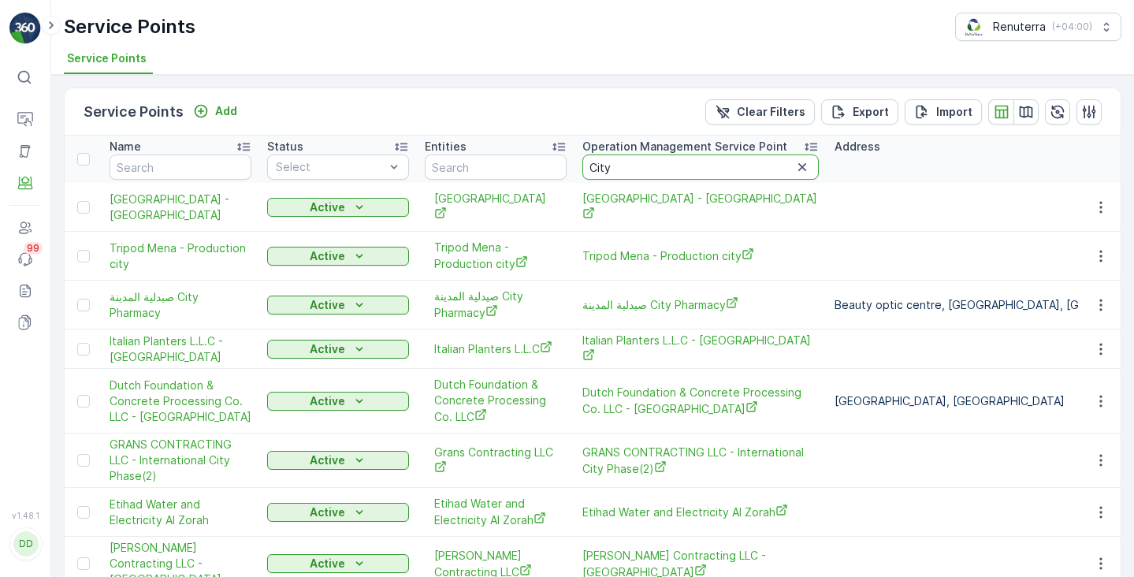
click at [626, 165] on input "City" at bounding box center [700, 166] width 236 height 25
type input "City pet"
type input "City pet ve"
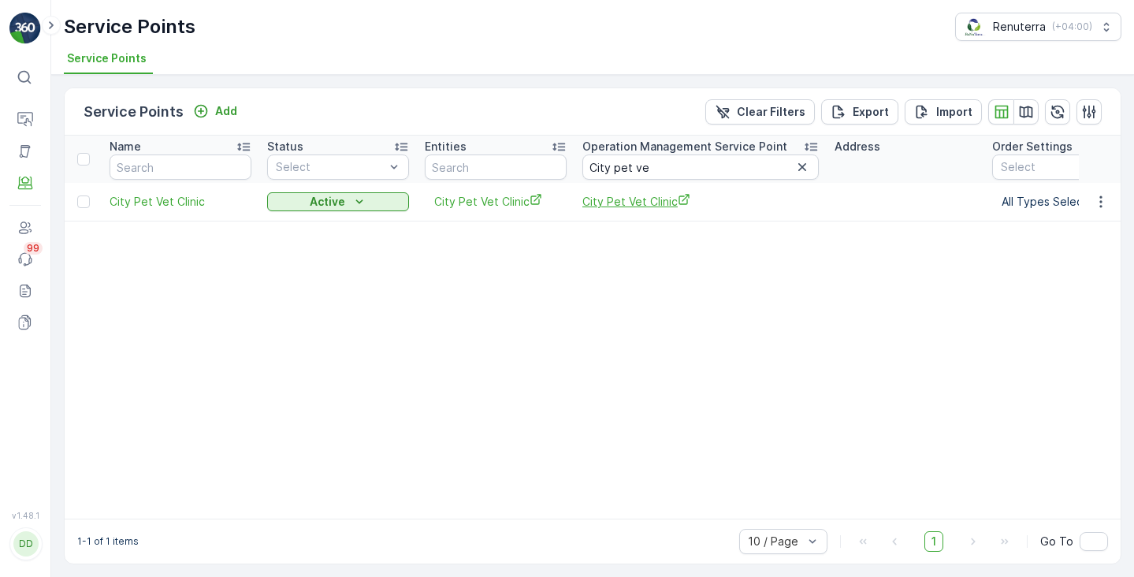
click at [621, 204] on span "City Pet Vet Clinic" at bounding box center [700, 201] width 236 height 17
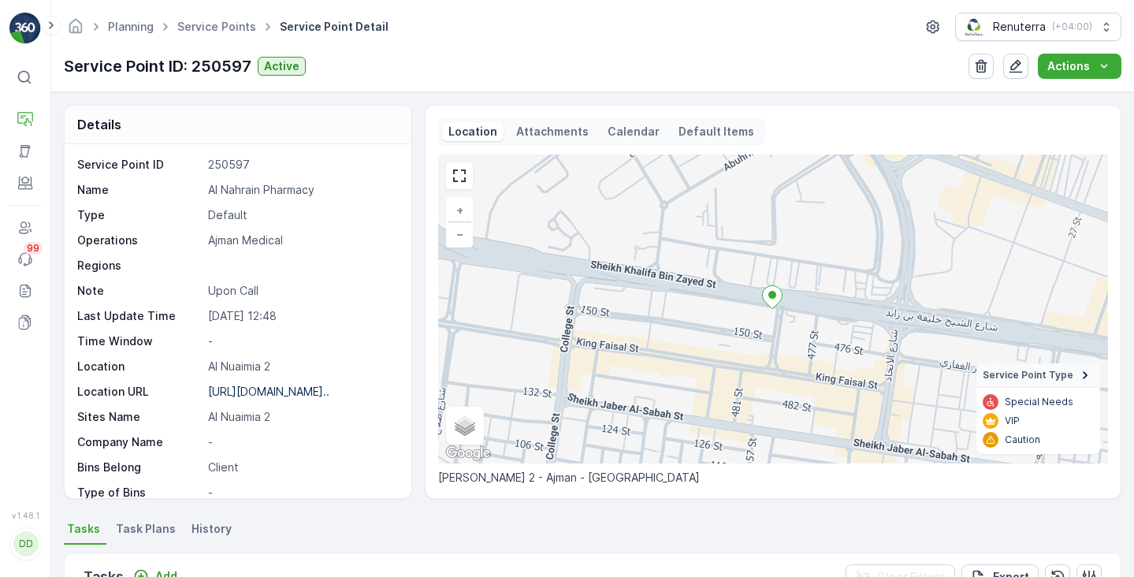
click at [601, 128] on div "Calendar" at bounding box center [633, 131] width 65 height 19
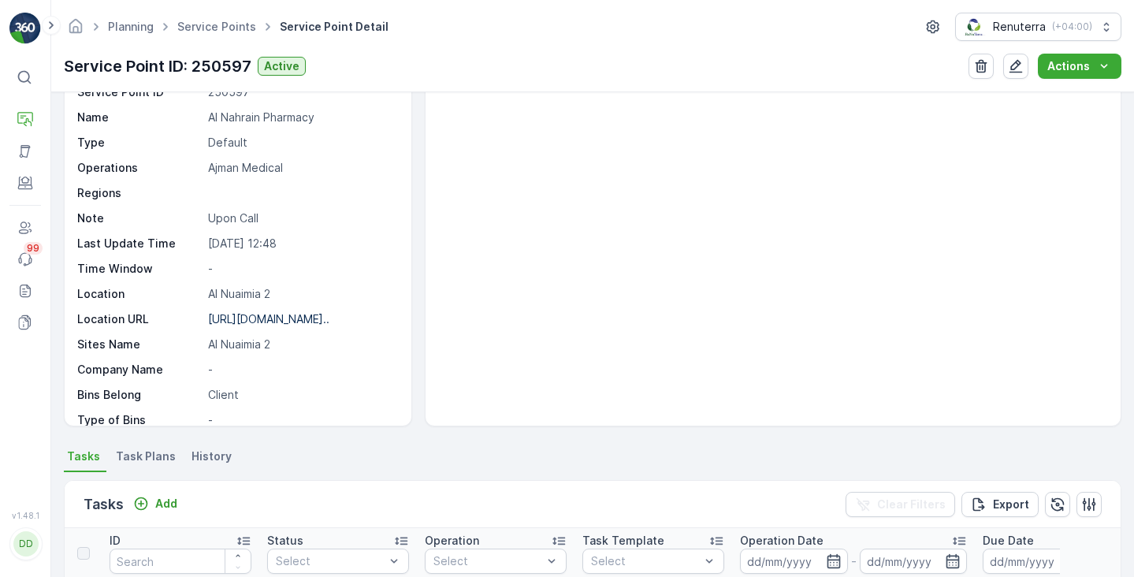
scroll to position [73, 0]
click at [132, 458] on span "Task Plans" at bounding box center [146, 456] width 60 height 16
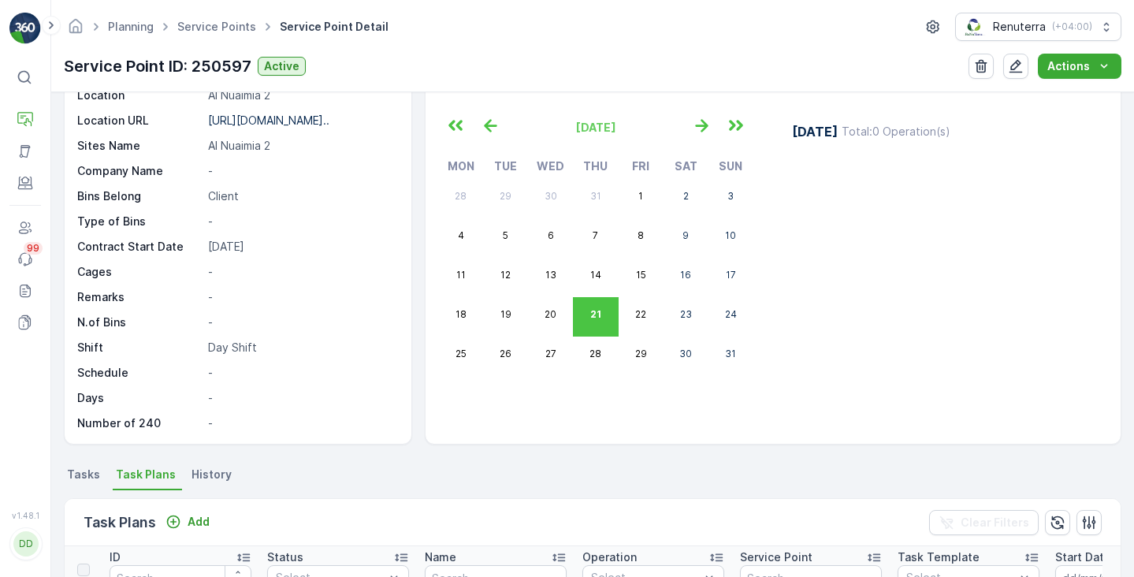
scroll to position [52, 0]
click at [87, 482] on span "Tasks" at bounding box center [83, 477] width 33 height 16
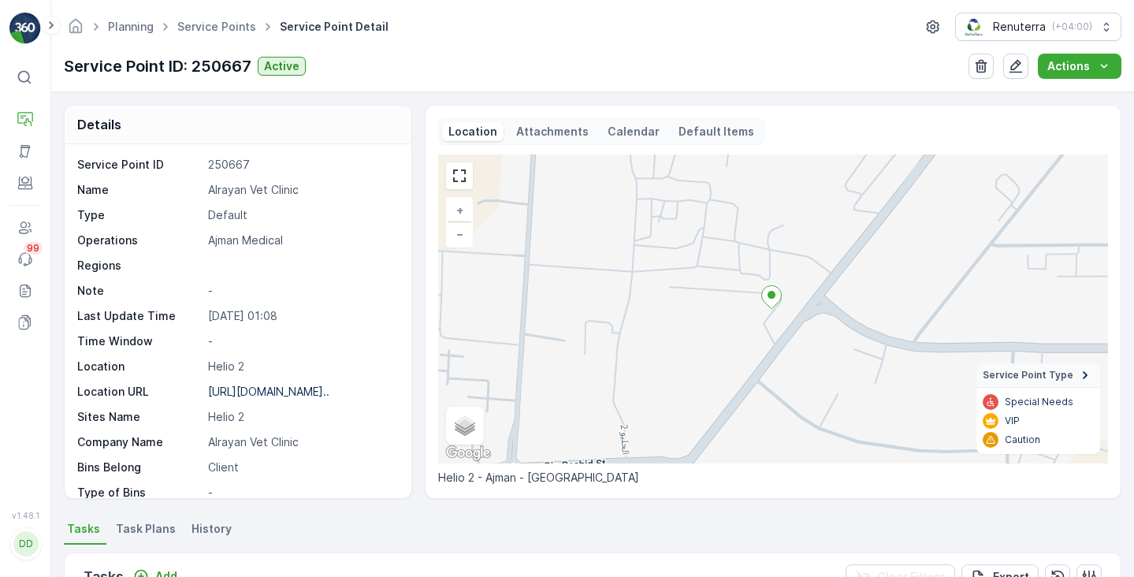
click at [616, 128] on p "Calendar" at bounding box center [634, 132] width 52 height 16
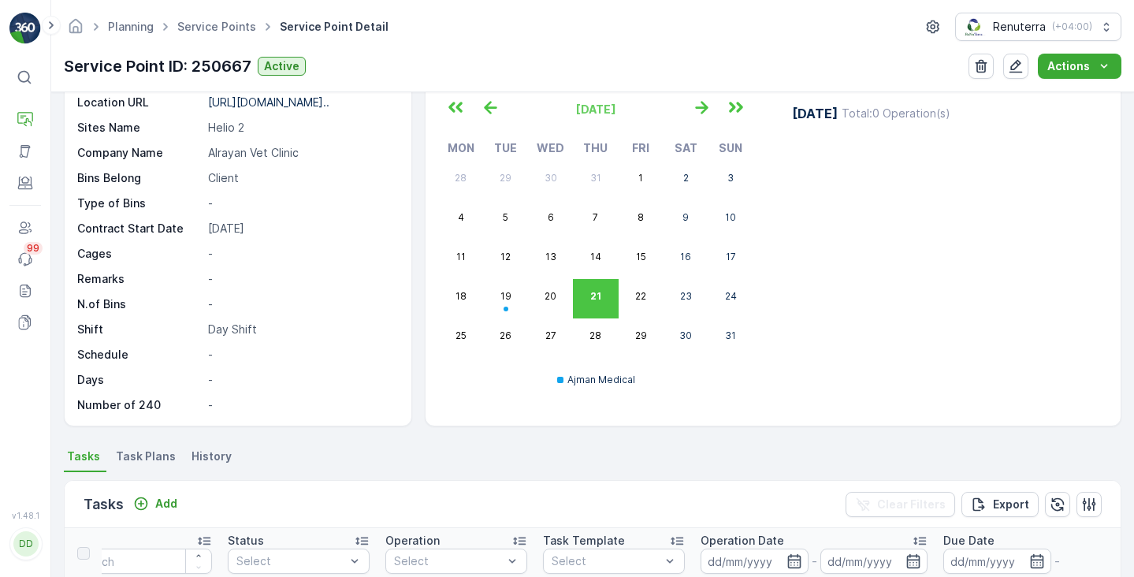
scroll to position [76, 0]
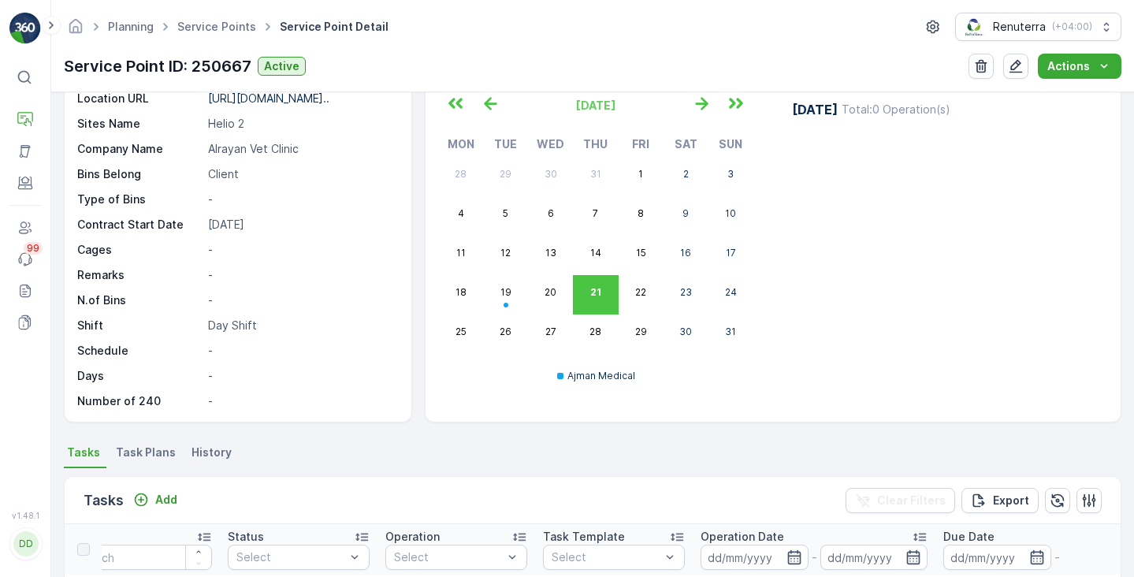
click at [147, 461] on li "Task Plans" at bounding box center [147, 454] width 69 height 27
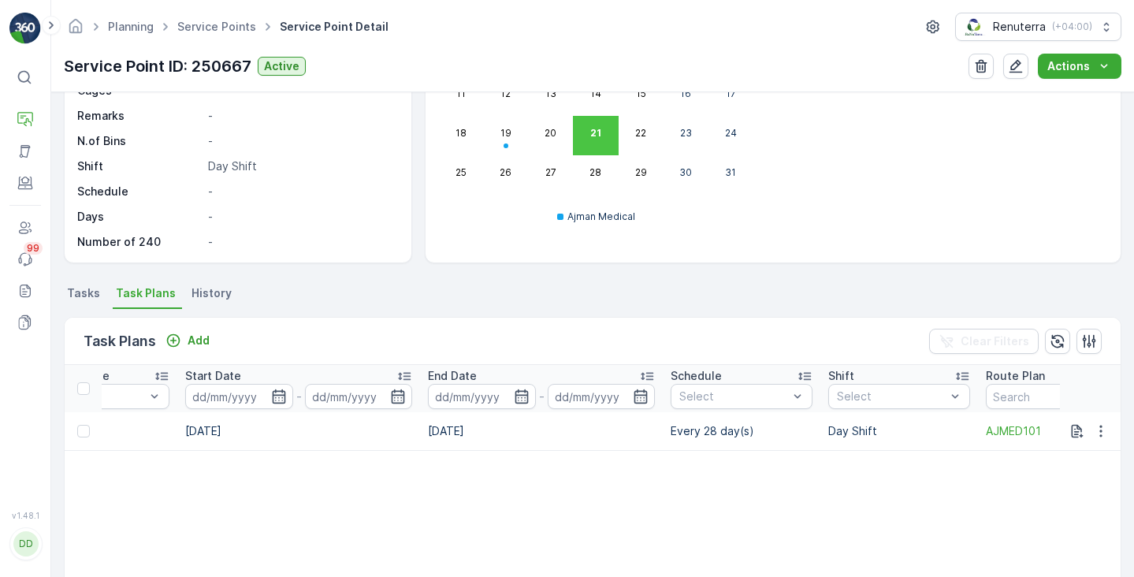
scroll to position [265, 0]
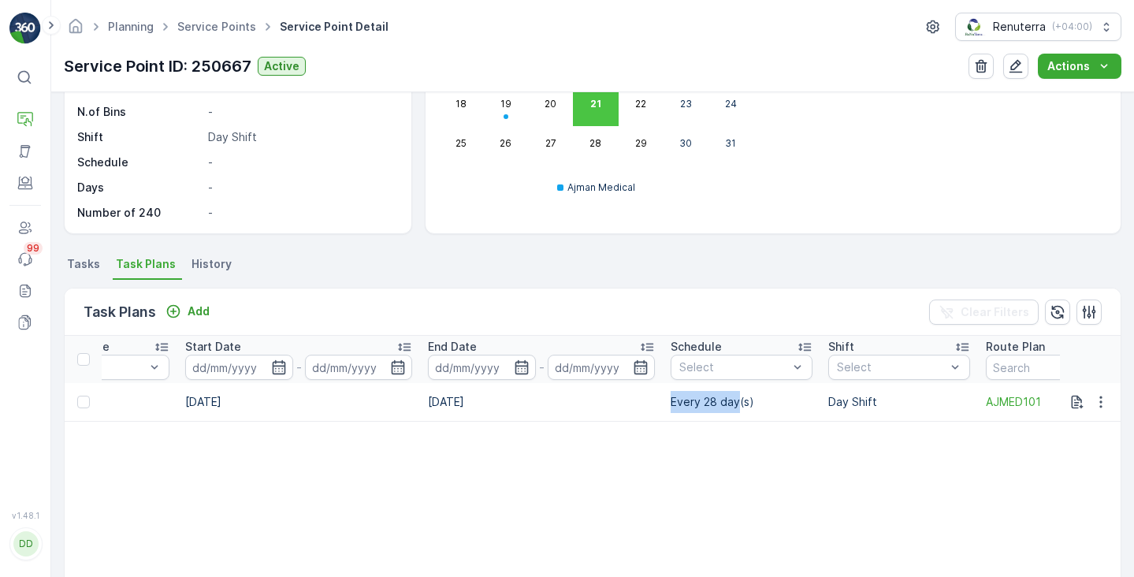
drag, startPoint x: 737, startPoint y: 404, endPoint x: 669, endPoint y: 402, distance: 67.8
click at [669, 402] on td "Every 28 day(s)" at bounding box center [742, 402] width 158 height 38
copy td "Every 28 day"
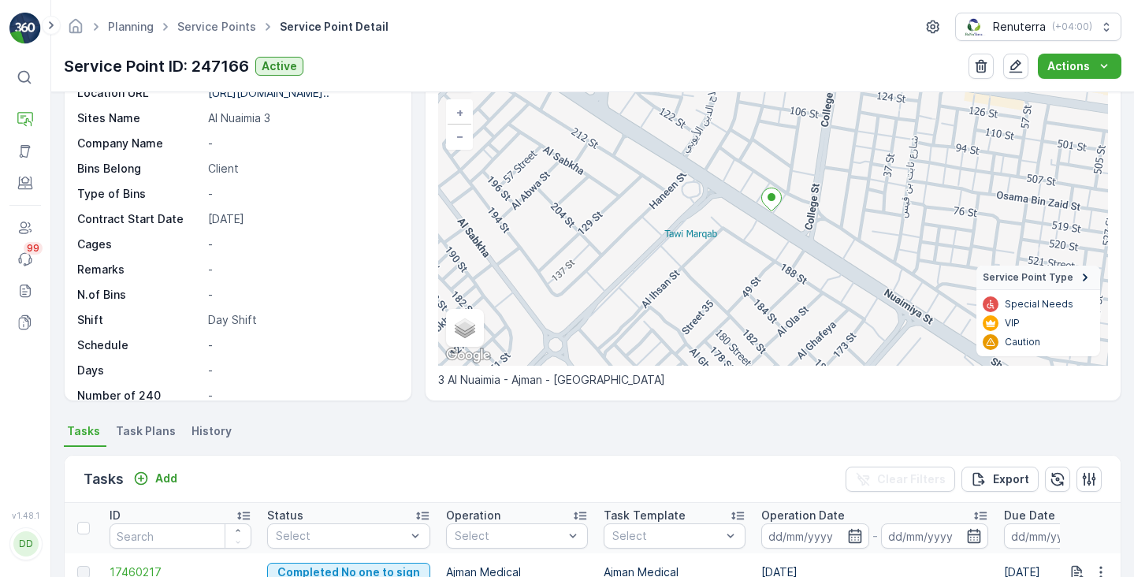
scroll to position [197, 0]
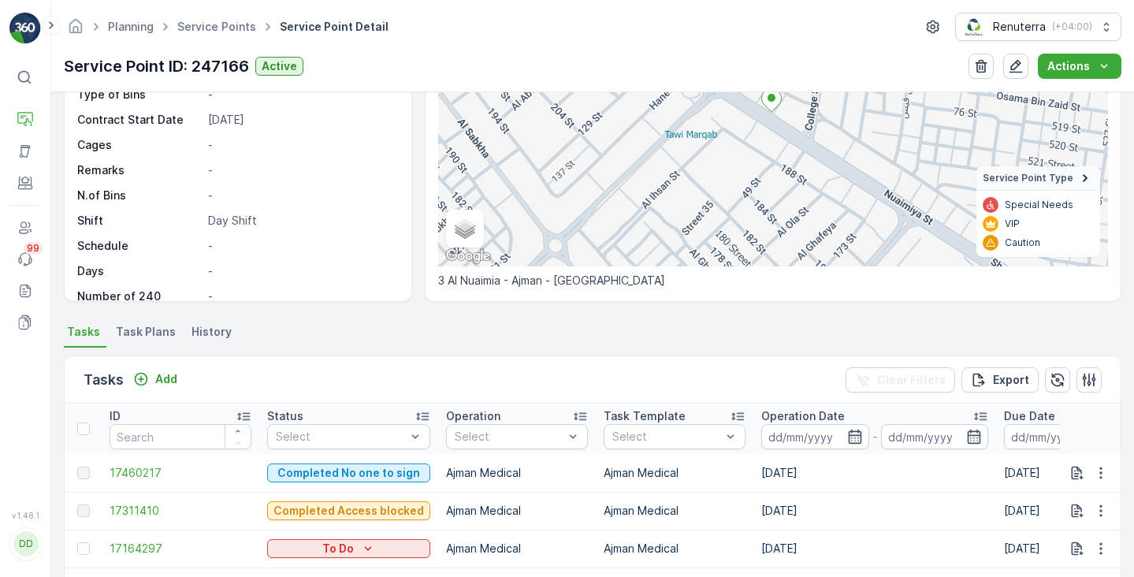
click at [136, 325] on span "Task Plans" at bounding box center [146, 332] width 60 height 16
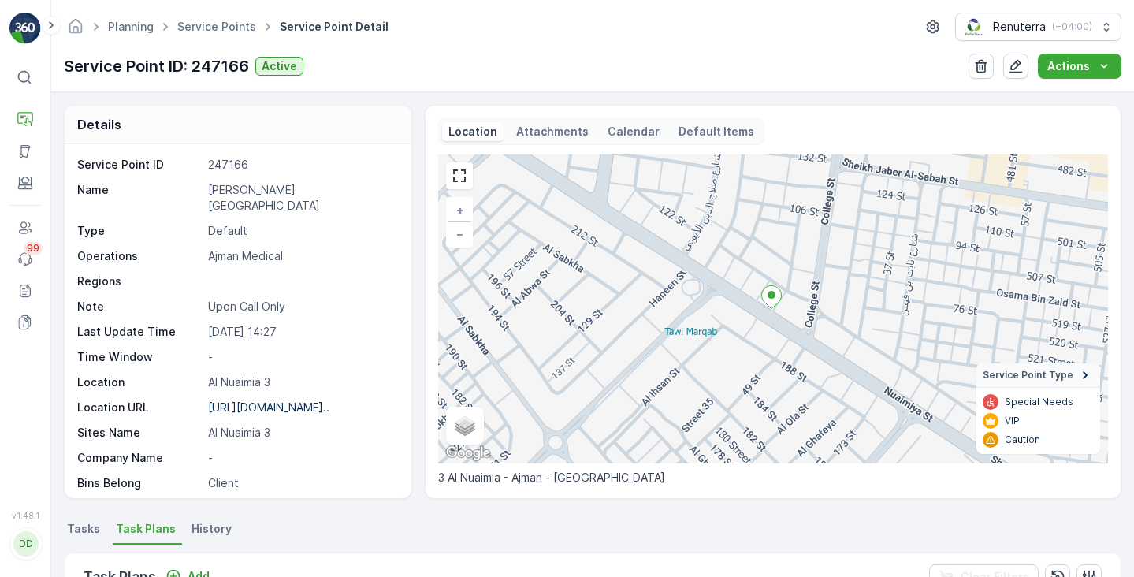
click at [616, 124] on div "Calendar" at bounding box center [633, 131] width 65 height 19
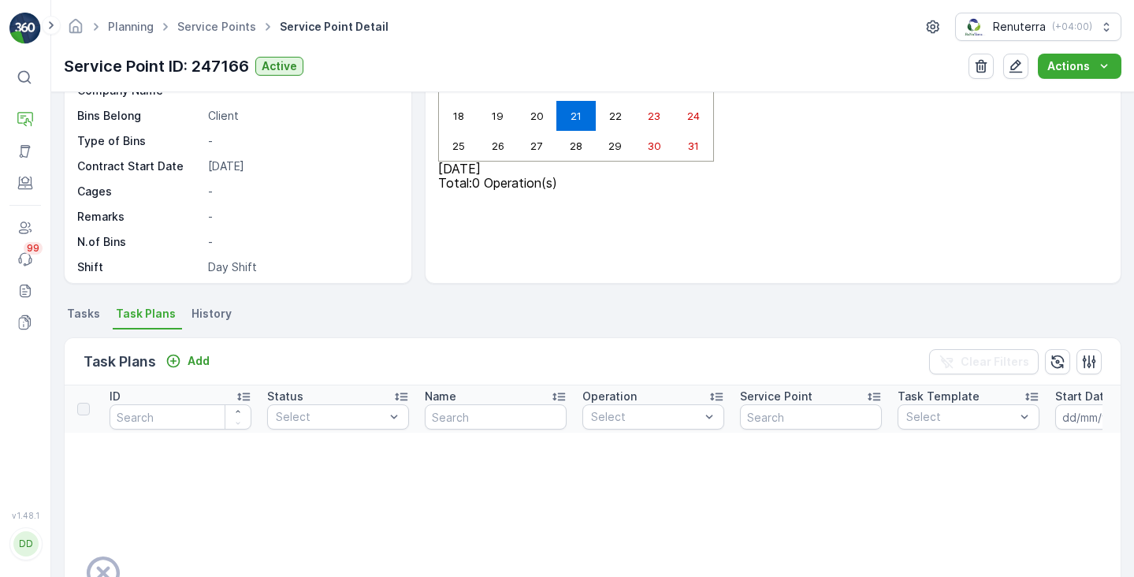
scroll to position [119, 0]
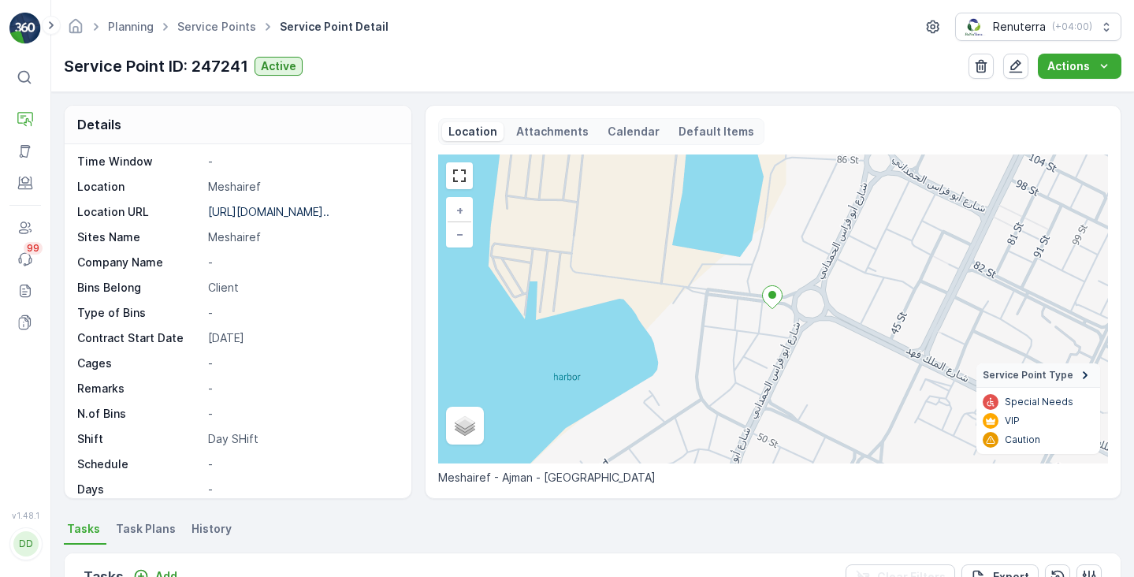
scroll to position [180, 0]
click at [122, 530] on span "Task Plans" at bounding box center [146, 529] width 60 height 16
click at [616, 127] on p "Calendar" at bounding box center [634, 132] width 52 height 16
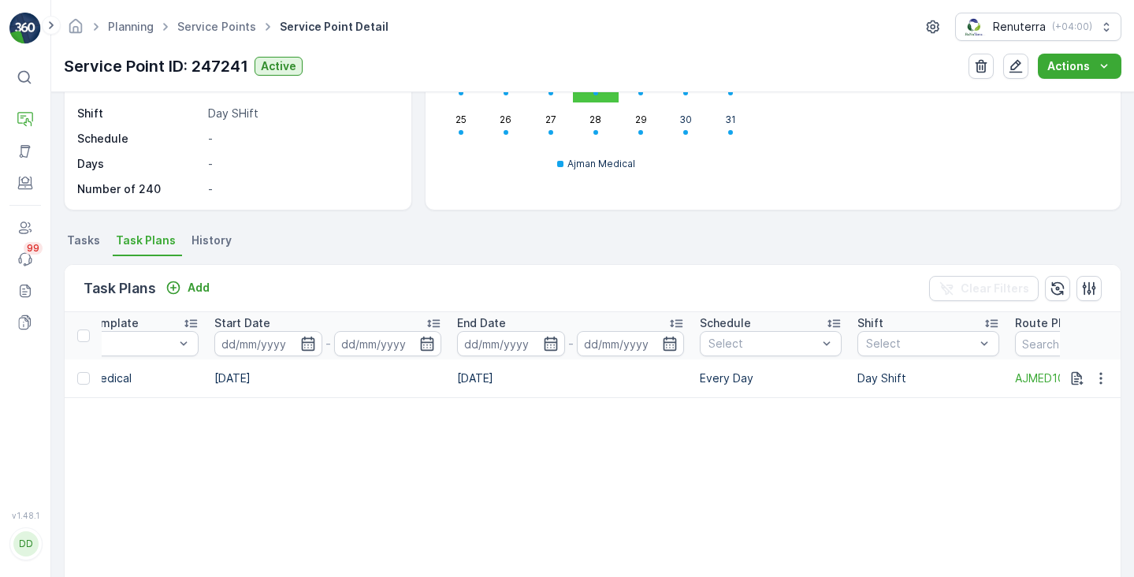
scroll to position [0, 880]
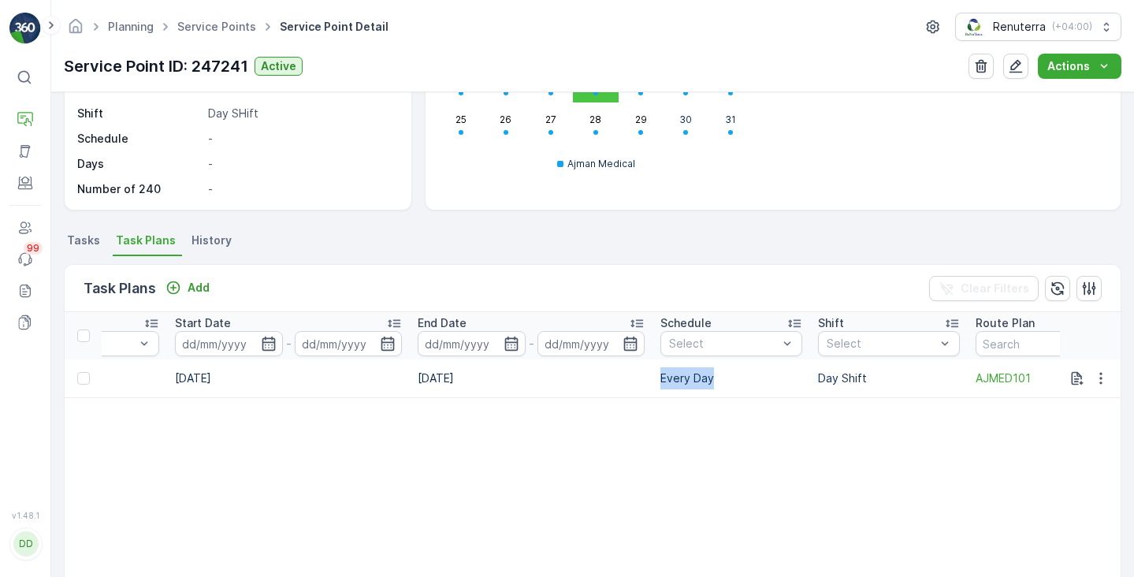
drag, startPoint x: 711, startPoint y: 380, endPoint x: 662, endPoint y: 383, distance: 49.0
click at [662, 383] on td "Every Day" at bounding box center [731, 378] width 158 height 38
copy td "Every Day"
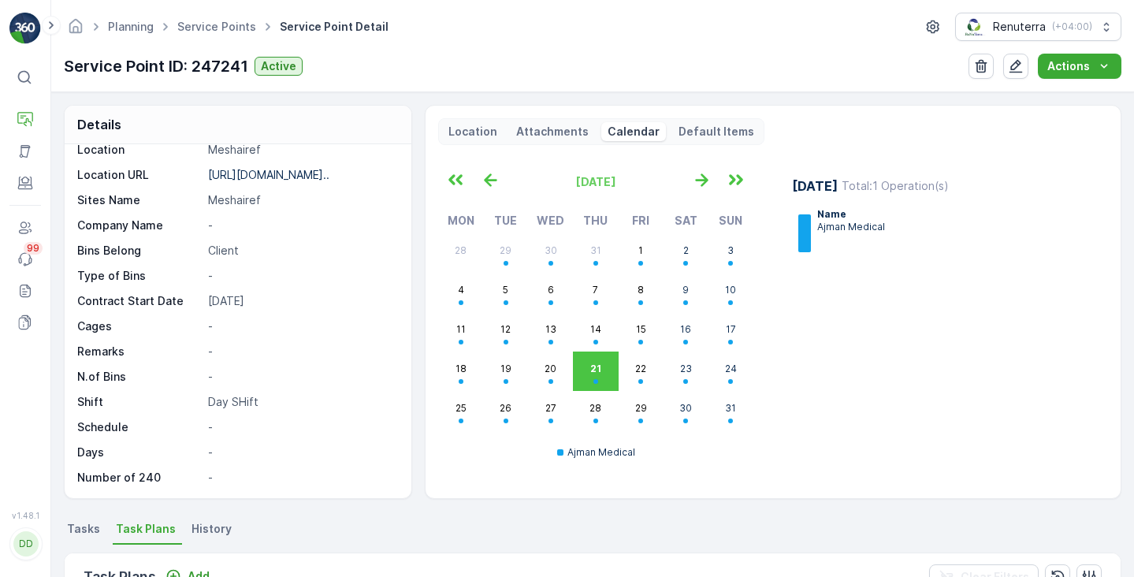
scroll to position [0, 0]
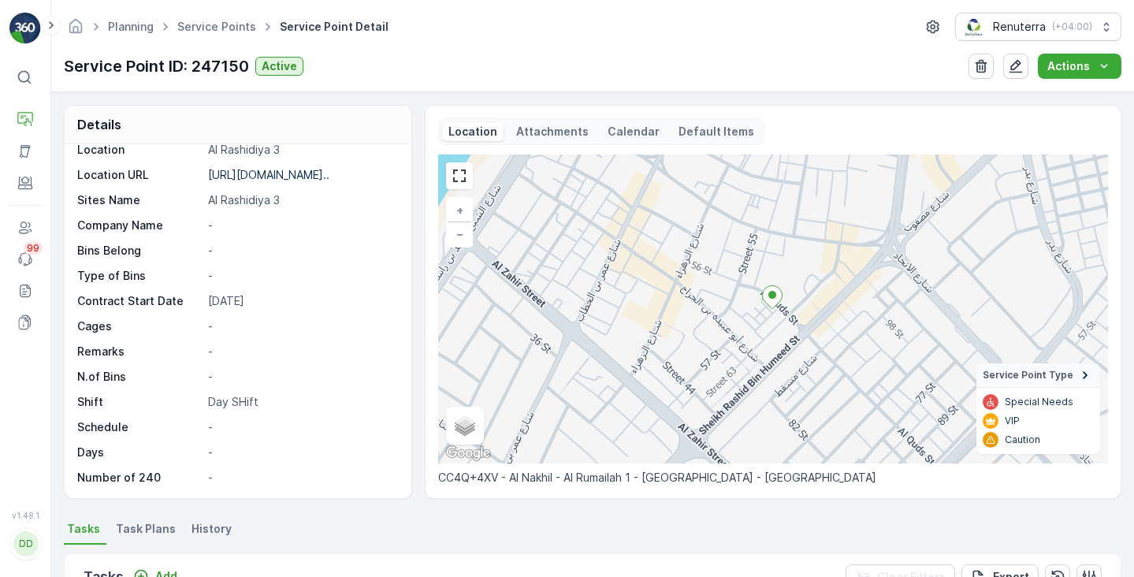
click at [626, 135] on p "Calendar" at bounding box center [634, 132] width 52 height 16
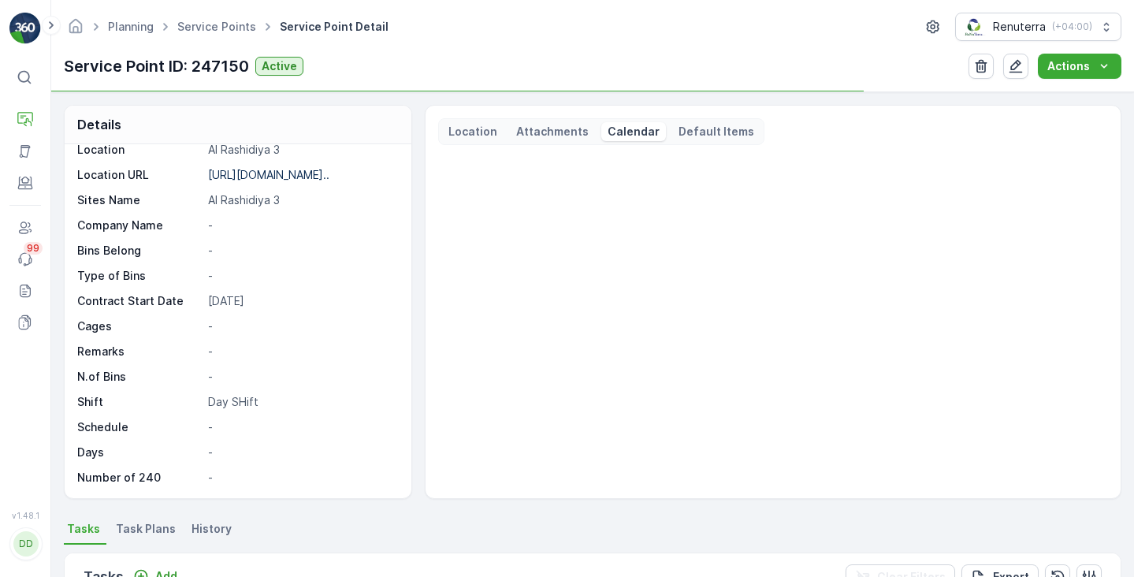
click at [129, 526] on span "Task Plans" at bounding box center [146, 529] width 60 height 16
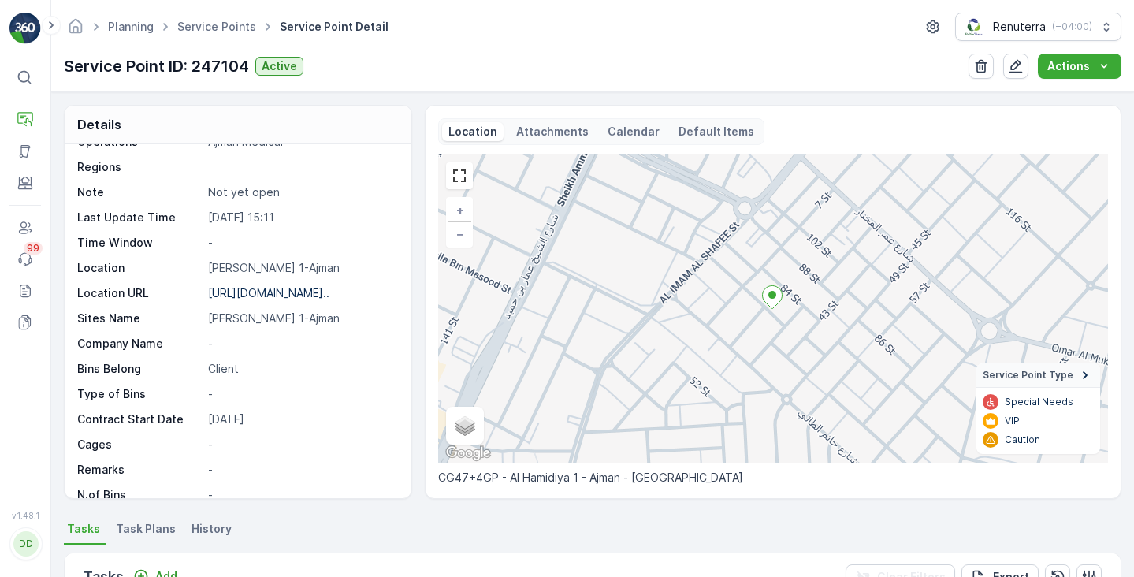
scroll to position [62, 0]
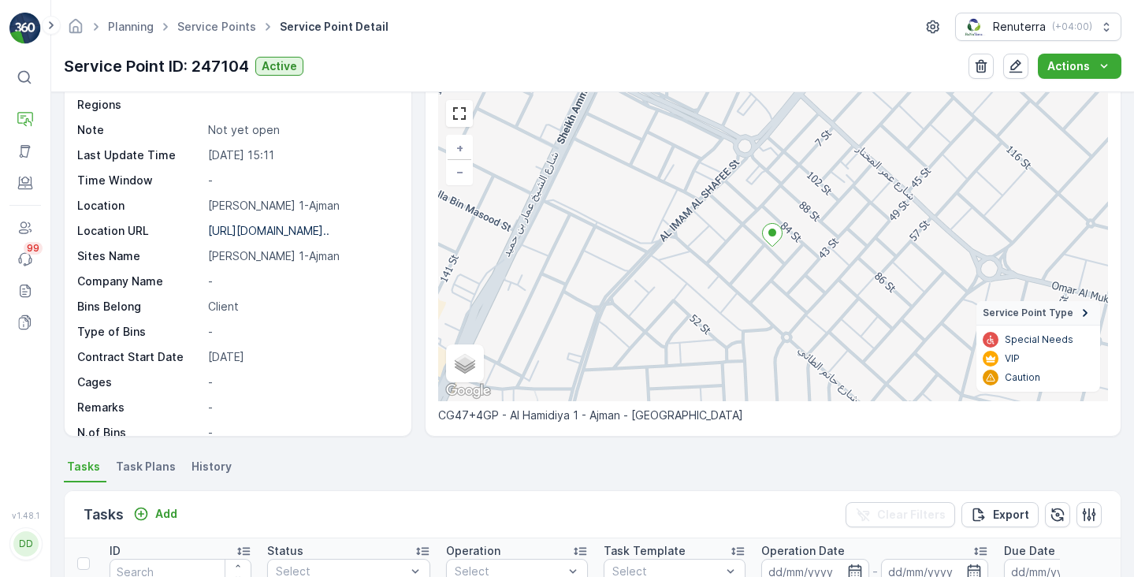
click at [147, 463] on span "Task Plans" at bounding box center [146, 467] width 60 height 16
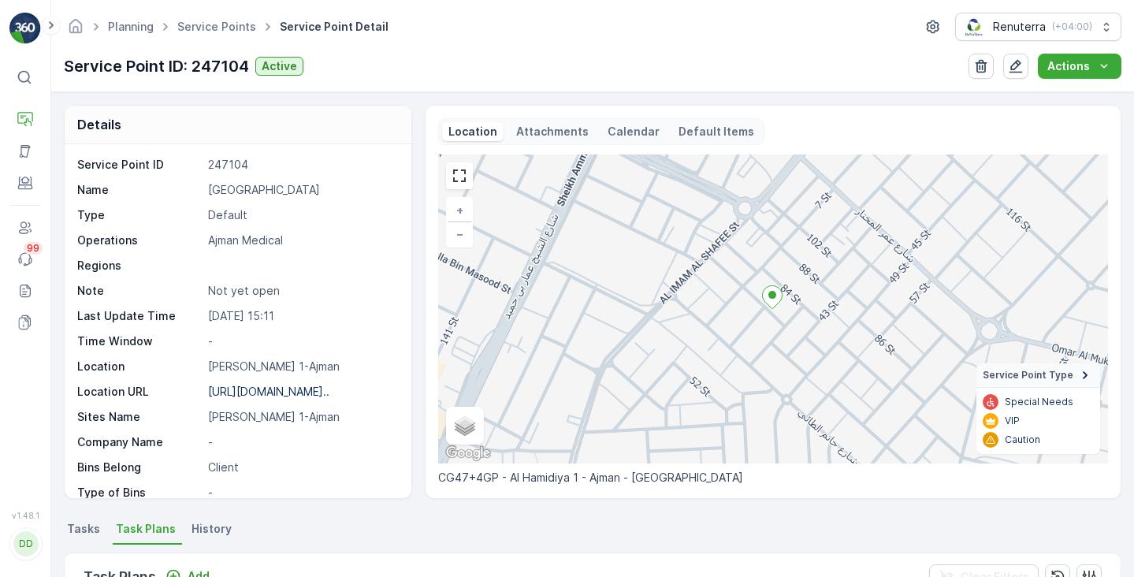
click at [613, 150] on div "Location Attachments Calendar Default Items + − Satellite Roadmap Terrain Hybri…" at bounding box center [773, 301] width 670 height 367
click at [613, 145] on div "Location Attachments Calendar Default Items + − Satellite Roadmap Terrain Hybri…" at bounding box center [773, 301] width 670 height 367
click at [610, 136] on p "Calendar" at bounding box center [634, 132] width 52 height 16
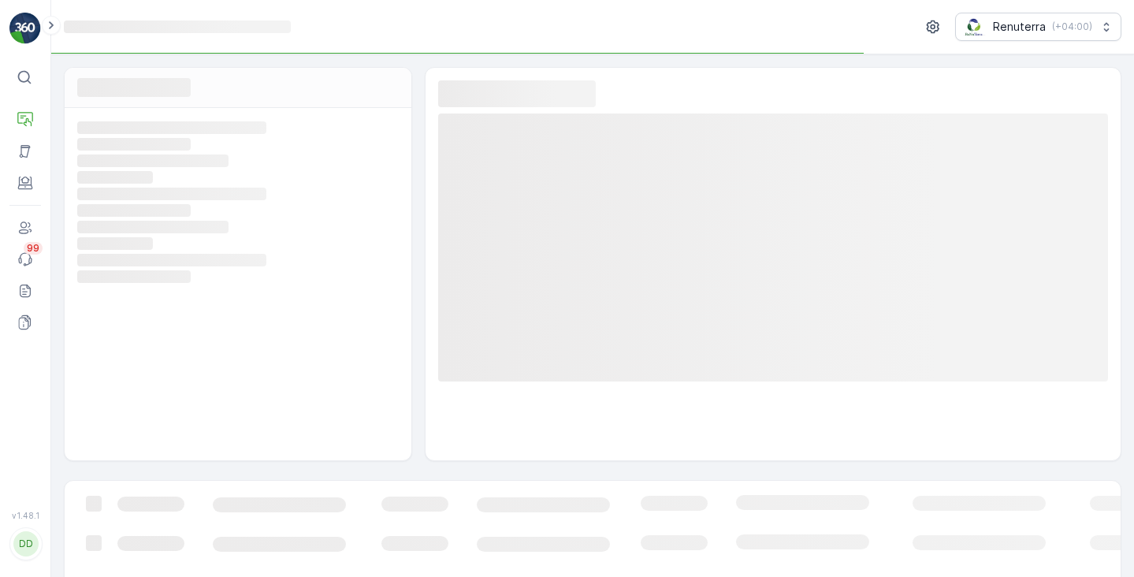
scroll to position [27, 0]
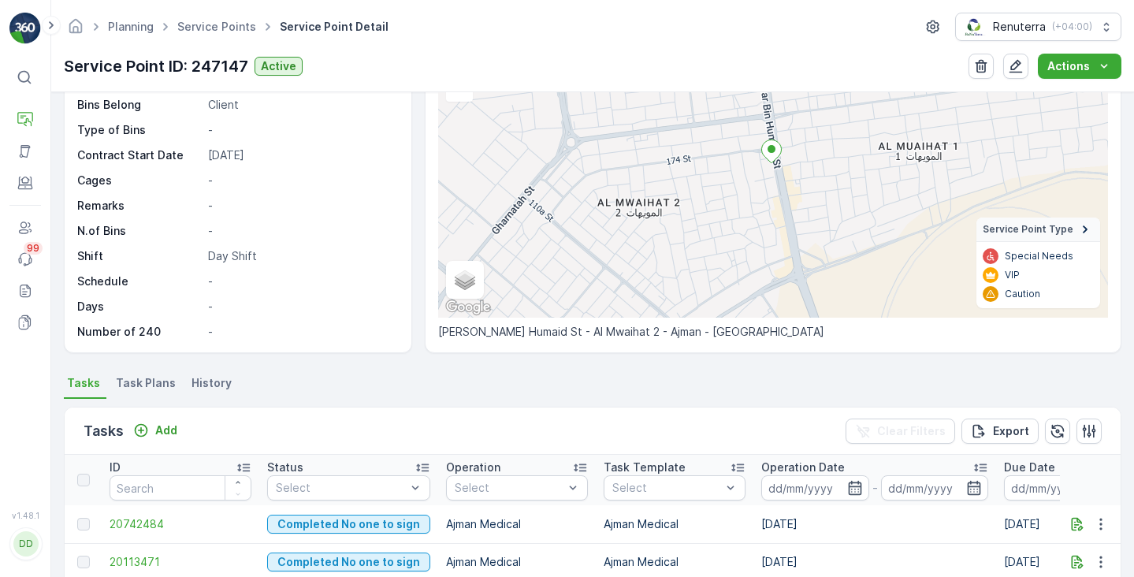
scroll to position [229, 0]
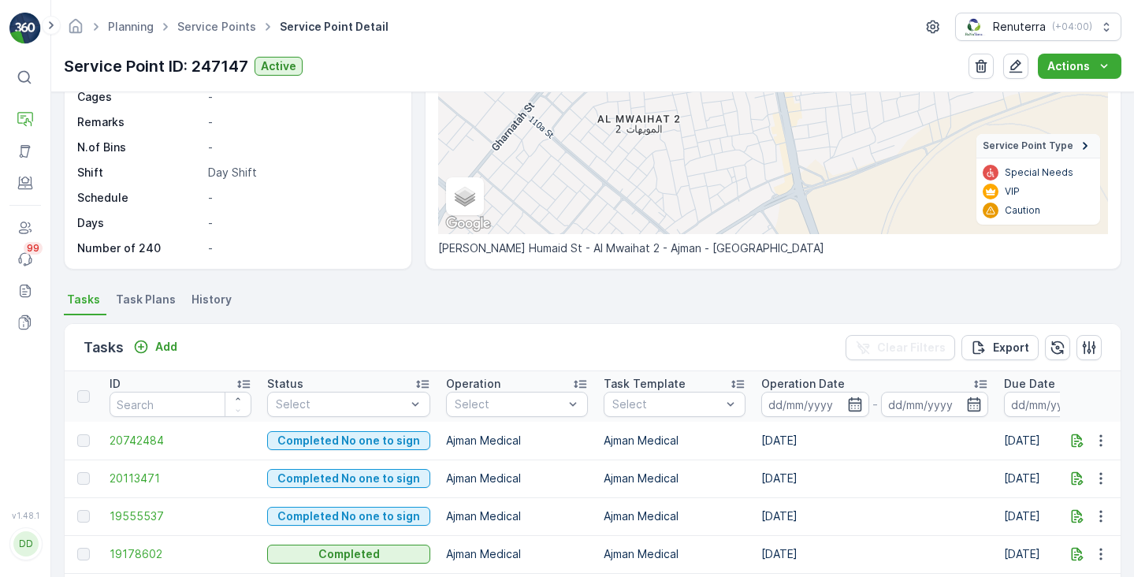
click at [147, 307] on span "Task Plans" at bounding box center [146, 300] width 60 height 16
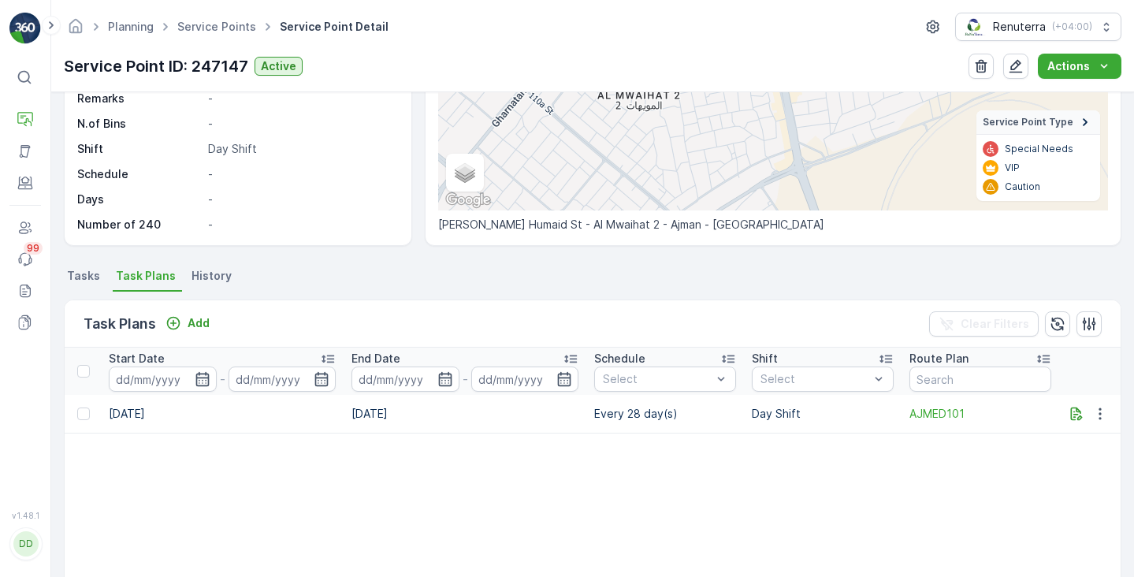
scroll to position [0, 950]
drag, startPoint x: 660, startPoint y: 414, endPoint x: 589, endPoint y: 418, distance: 71.0
click at [589, 418] on td "Every 28 day(s)" at bounding box center [665, 414] width 158 height 38
copy td "Every 28 day("
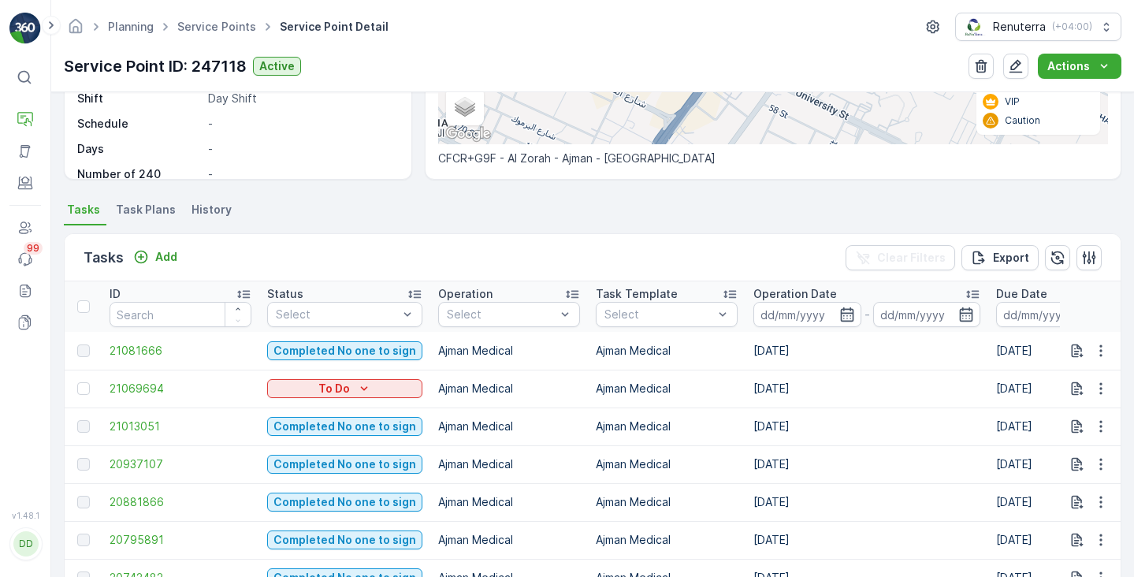
scroll to position [358, 0]
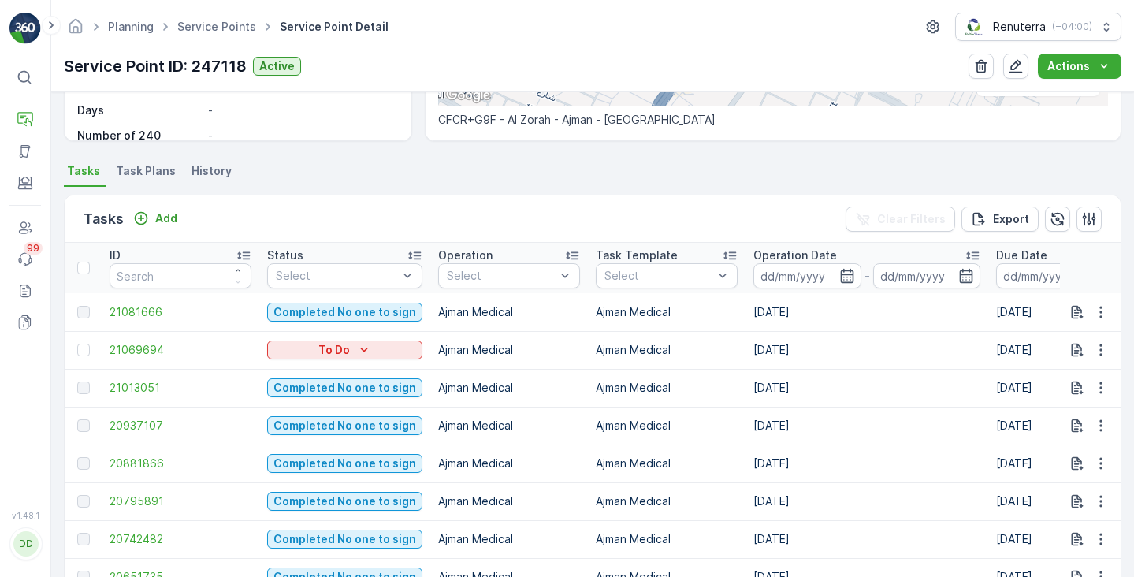
click at [140, 178] on span "Task Plans" at bounding box center [146, 171] width 60 height 16
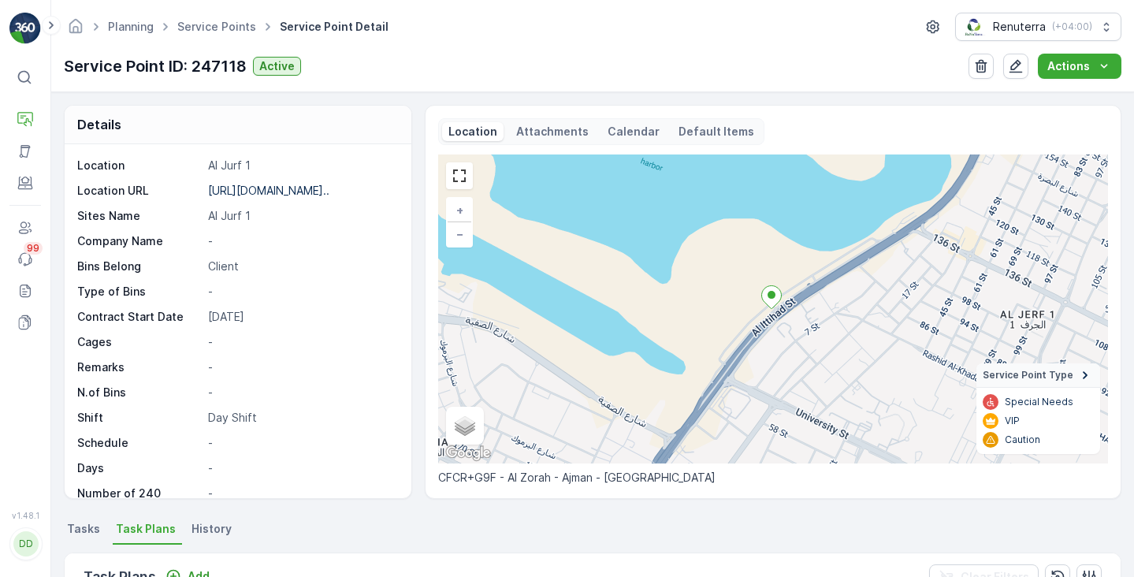
click at [619, 143] on div "Location Attachments Calendar Default Items" at bounding box center [601, 131] width 326 height 27
click at [618, 134] on p "Calendar" at bounding box center [634, 132] width 52 height 16
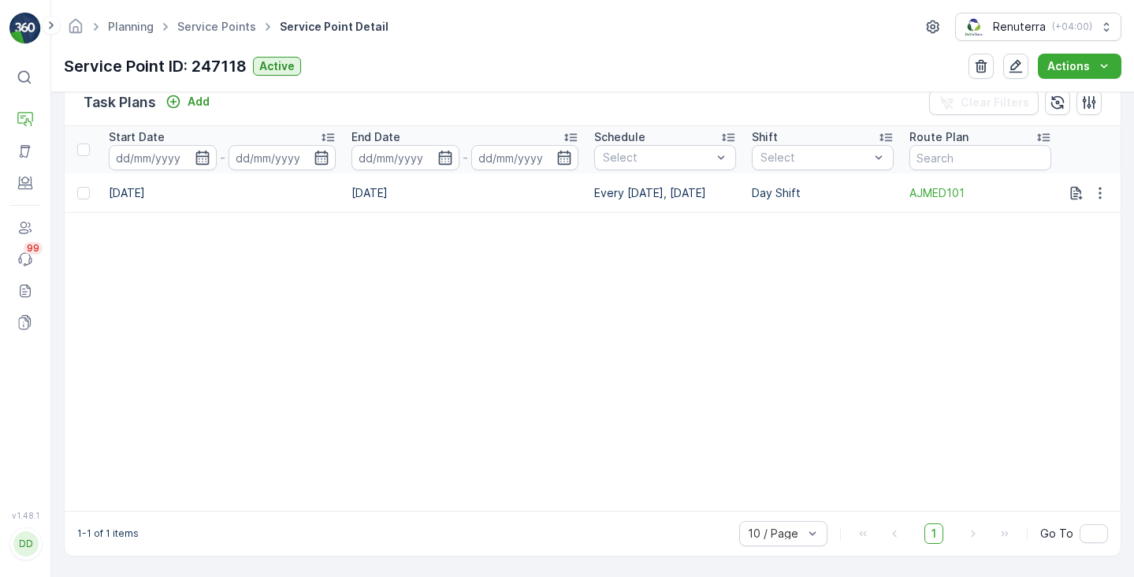
drag, startPoint x: 732, startPoint y: 189, endPoint x: 588, endPoint y: 189, distance: 144.2
click at [588, 189] on td "Every Wednesday, Saturday" at bounding box center [665, 192] width 158 height 39
copy td "Every Wednesday, Saturday"
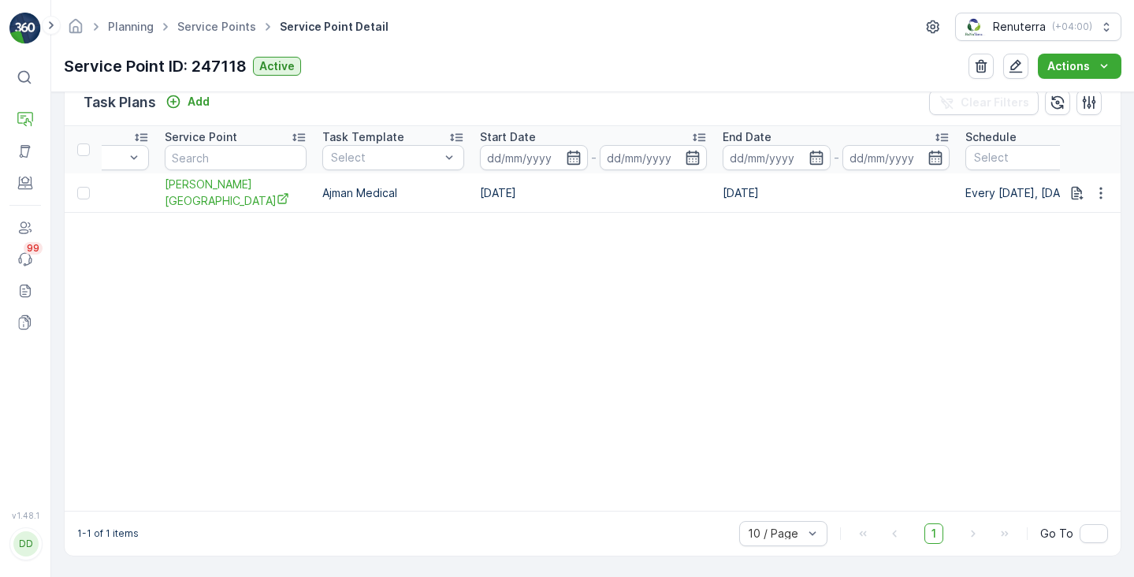
scroll to position [0, 553]
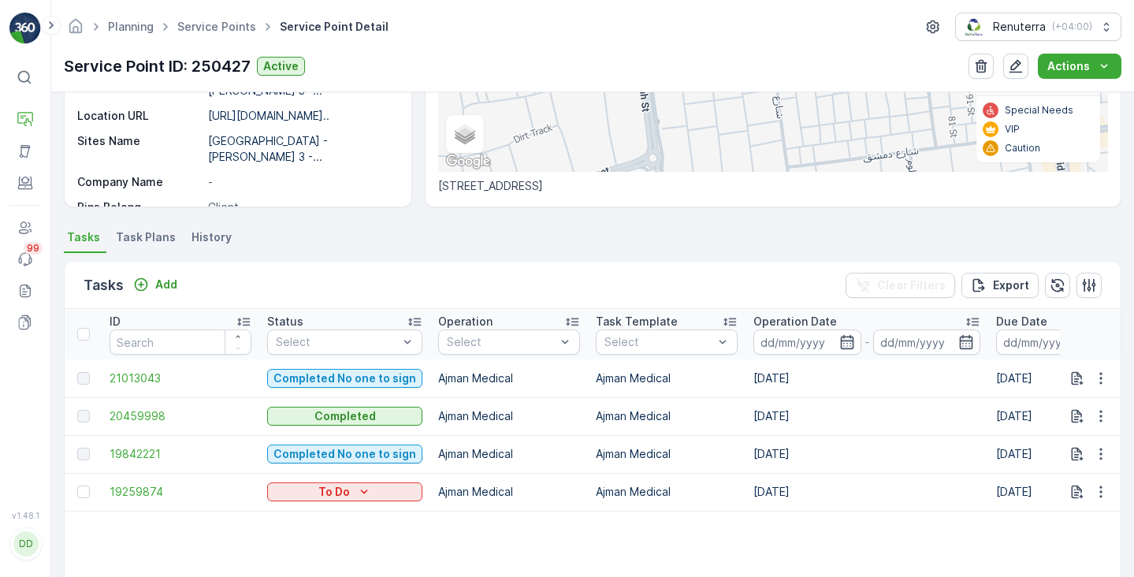
scroll to position [236, 0]
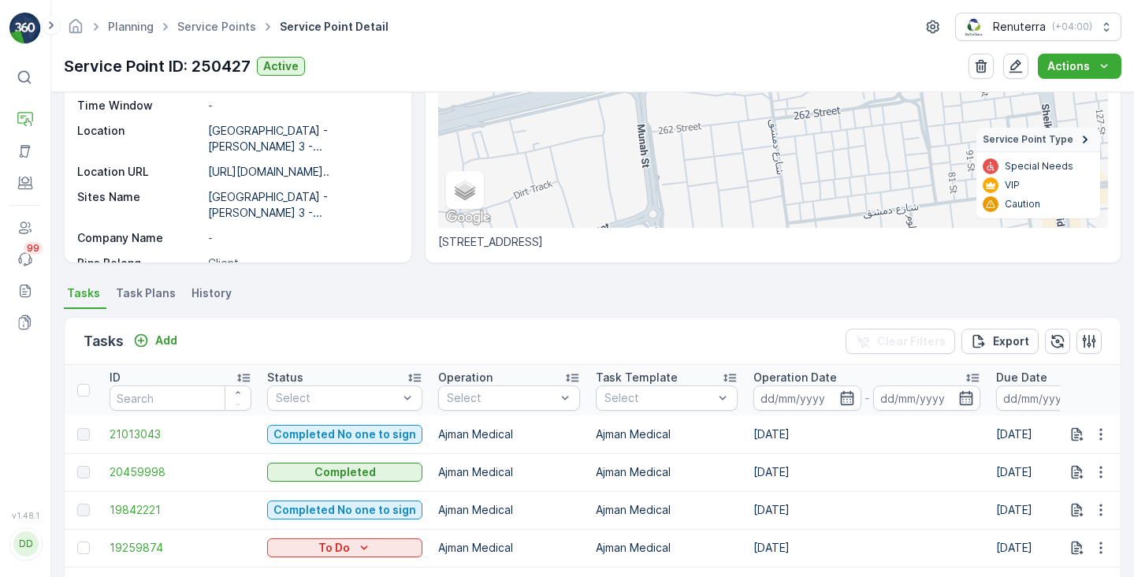
click at [145, 306] on li "Task Plans" at bounding box center [147, 295] width 69 height 27
